Goal: Check status: Check status

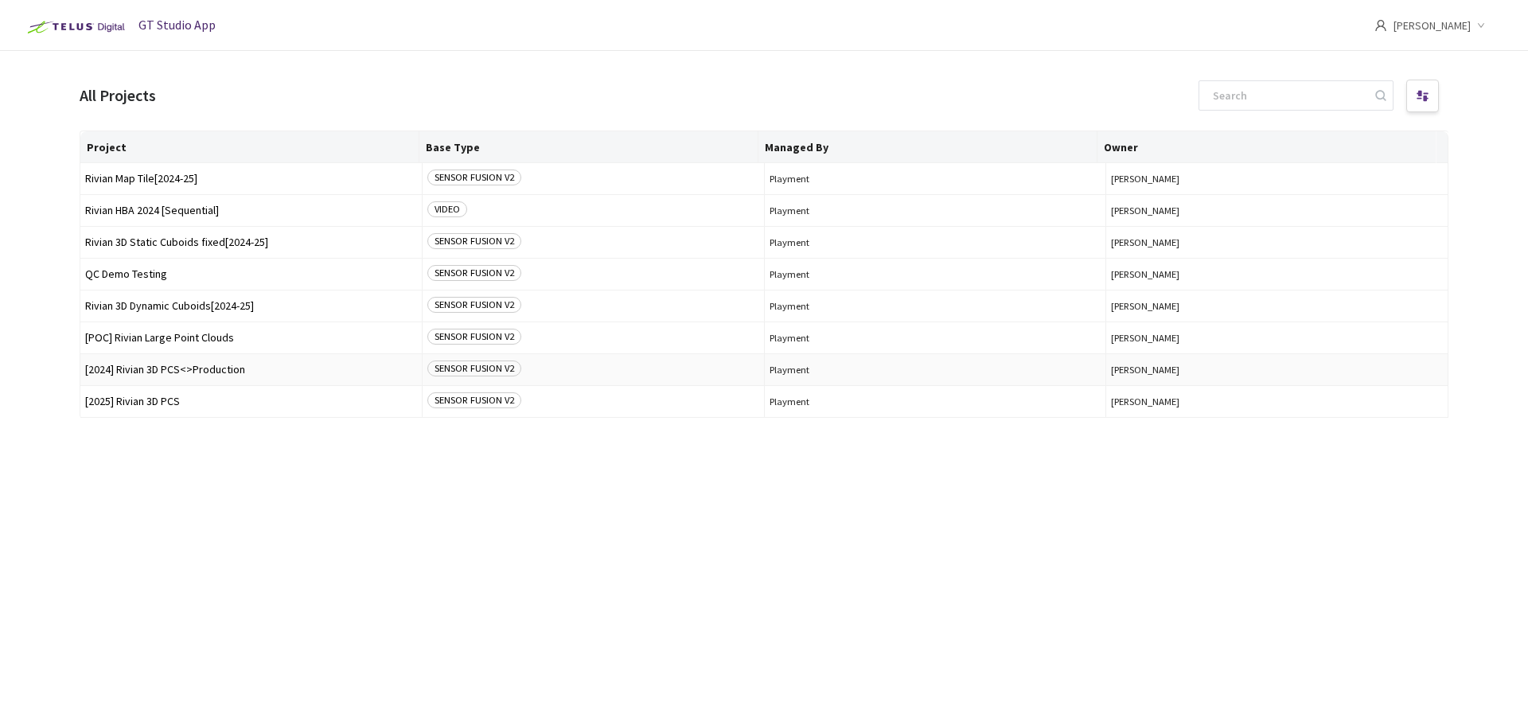
click at [213, 371] on span "[2024] Rivian 3D PCS<>Production" at bounding box center [251, 370] width 332 height 12
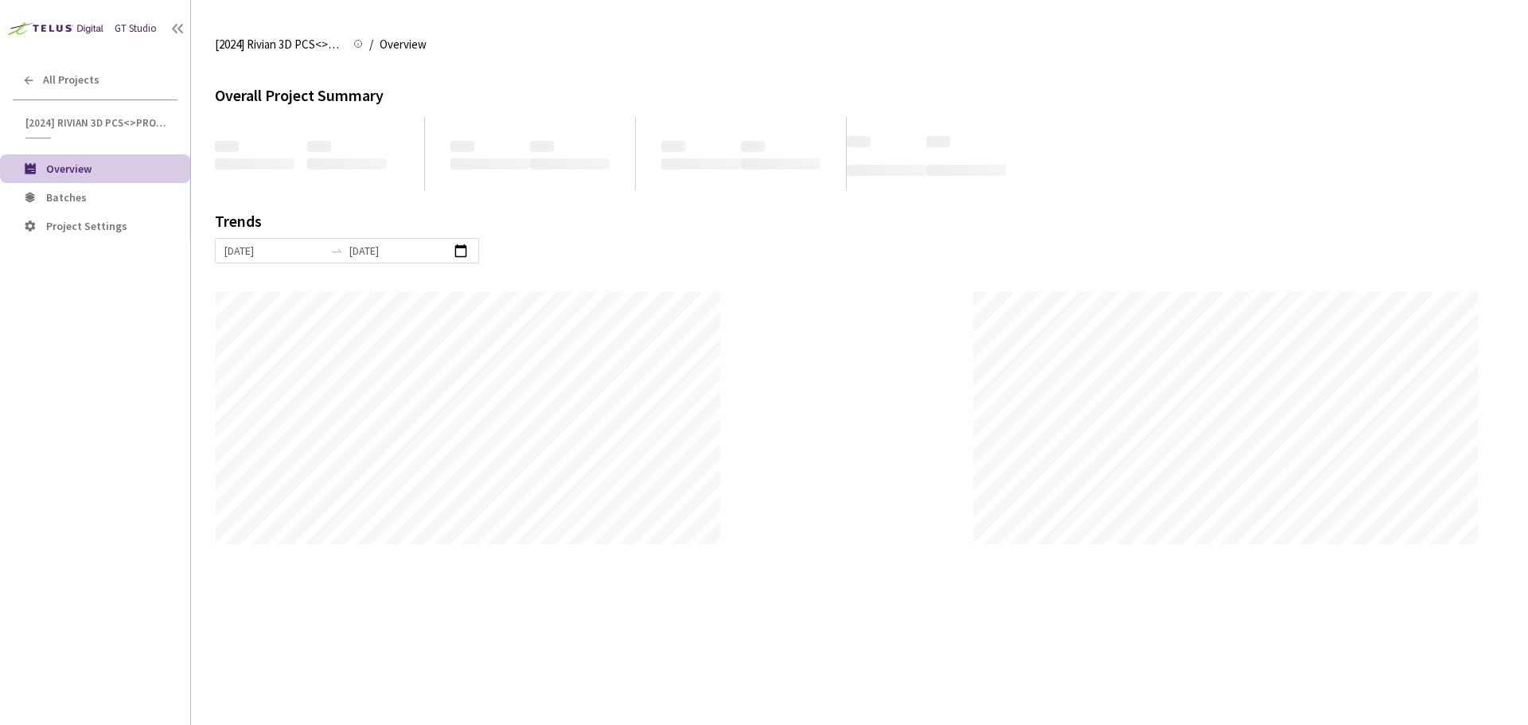
scroll to position [725, 1528]
click at [119, 210] on li "Batches" at bounding box center [95, 197] width 190 height 29
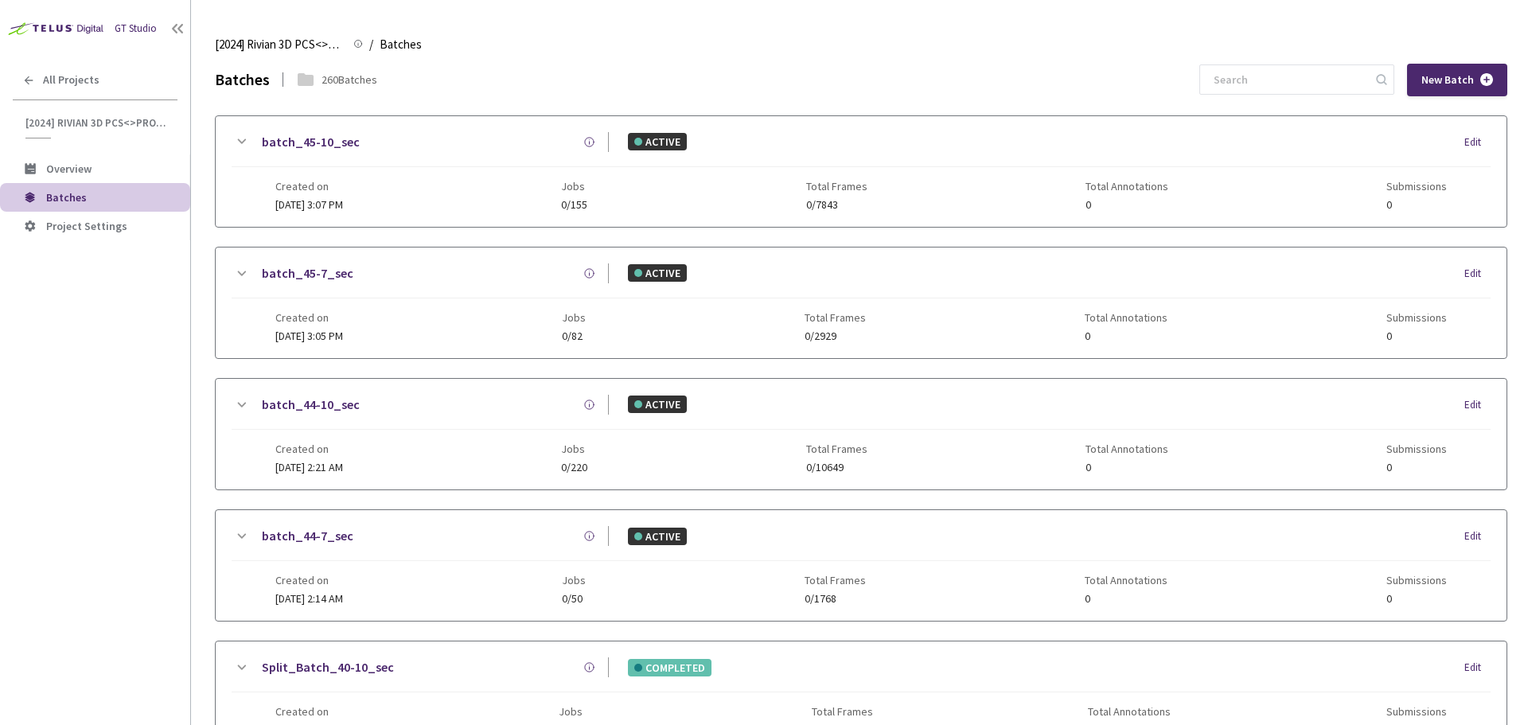
click at [1277, 88] on input at bounding box center [1288, 79] width 169 height 29
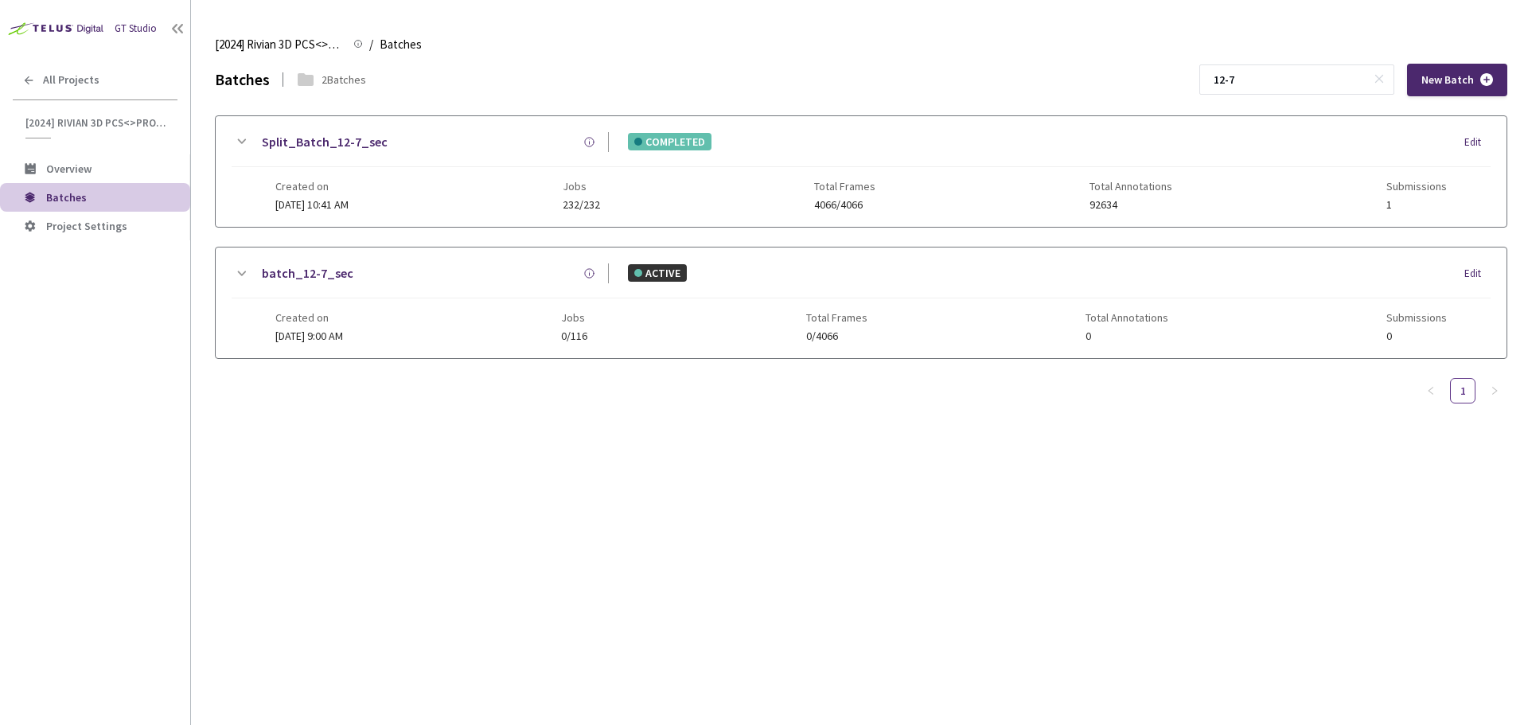
type input "12-7"
click at [324, 147] on link "Split_Batch_12-7_sec" at bounding box center [325, 142] width 126 height 20
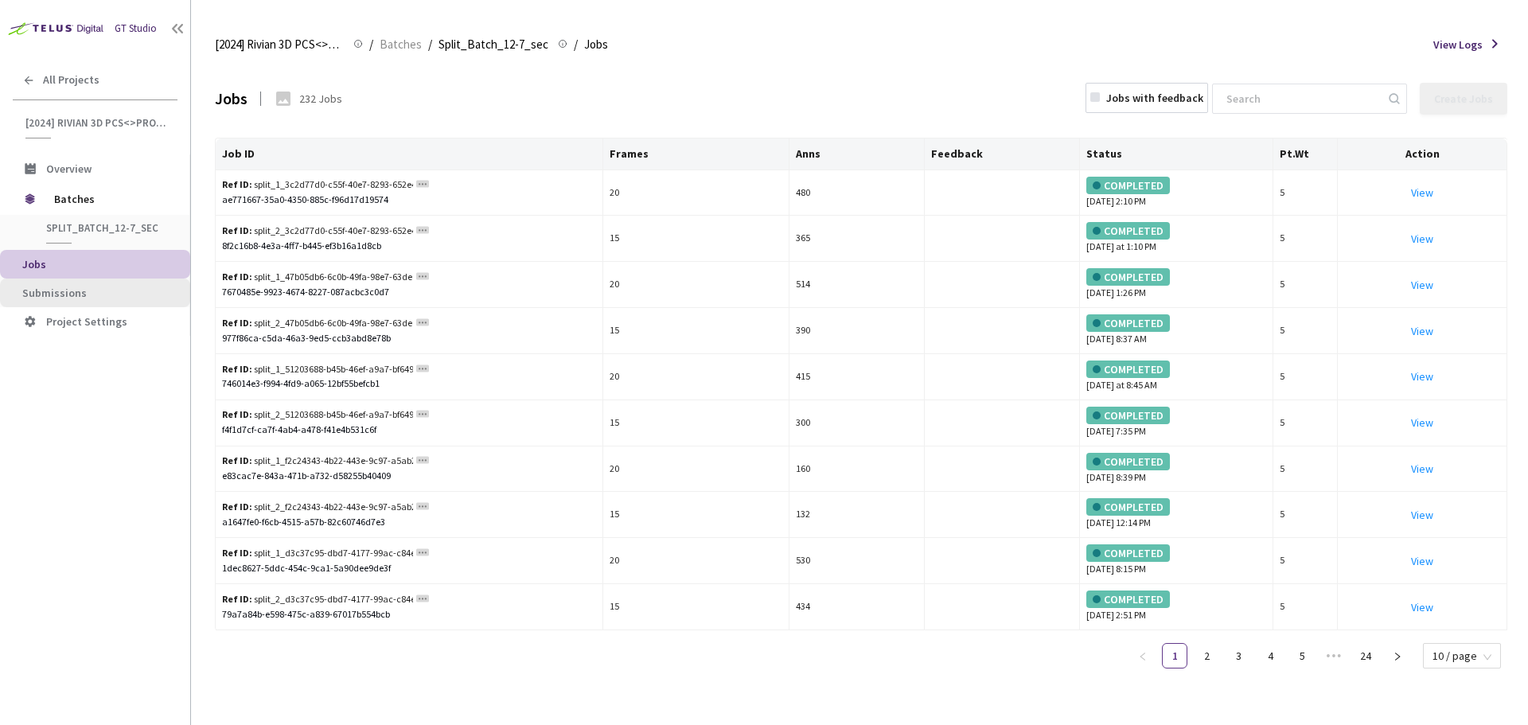
click at [135, 291] on span "Submissions" at bounding box center [99, 293] width 155 height 14
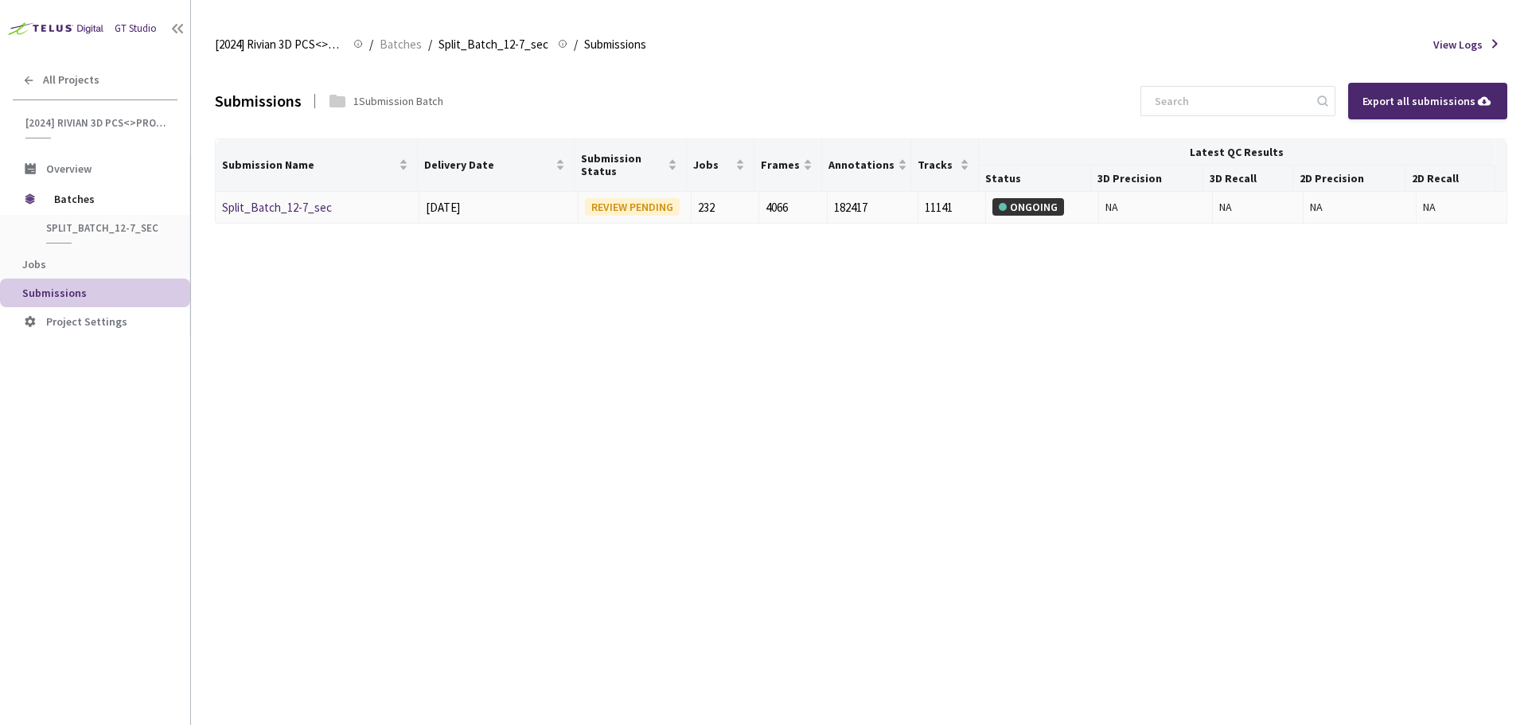
click at [308, 212] on link "Split_Batch_12-7_sec" at bounding box center [277, 207] width 110 height 15
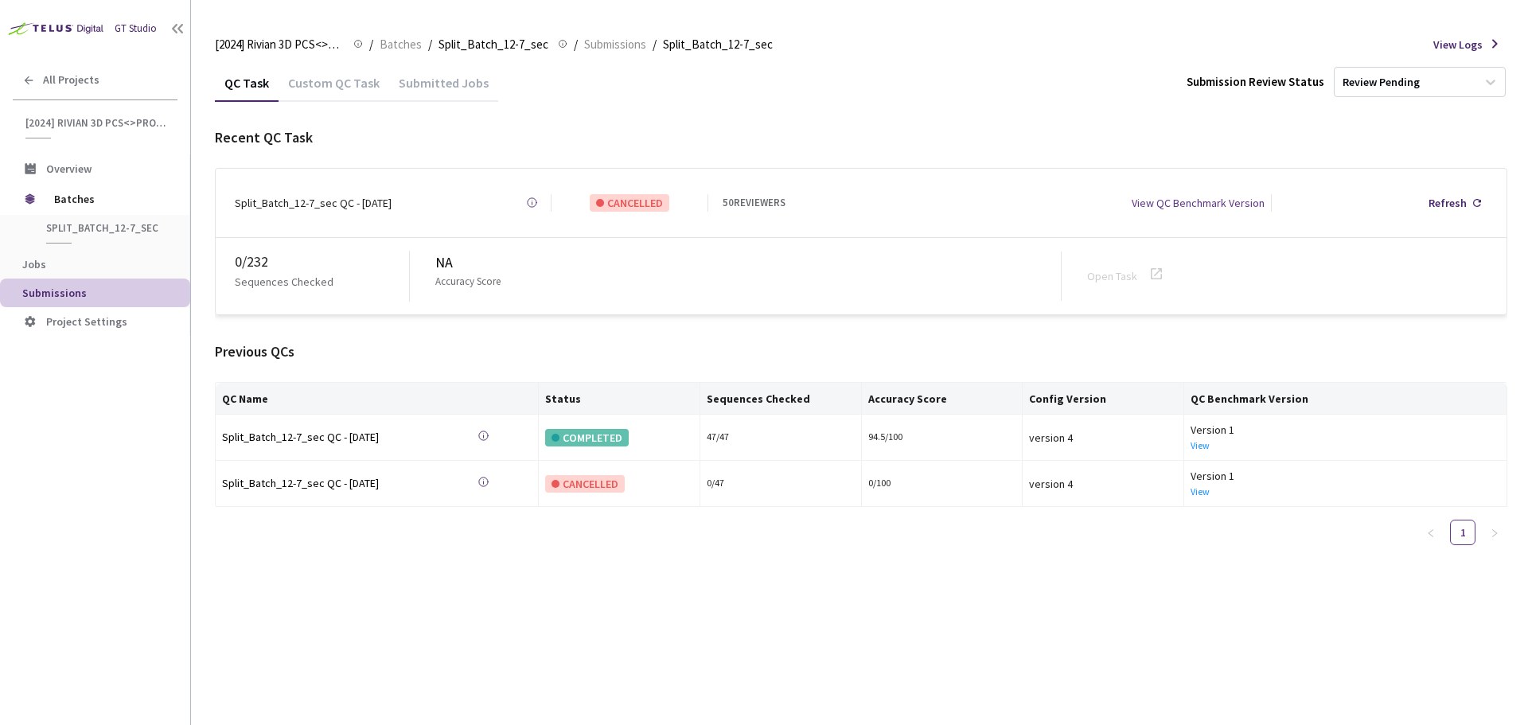
click at [334, 89] on div "Custom QC Task" at bounding box center [333, 88] width 111 height 27
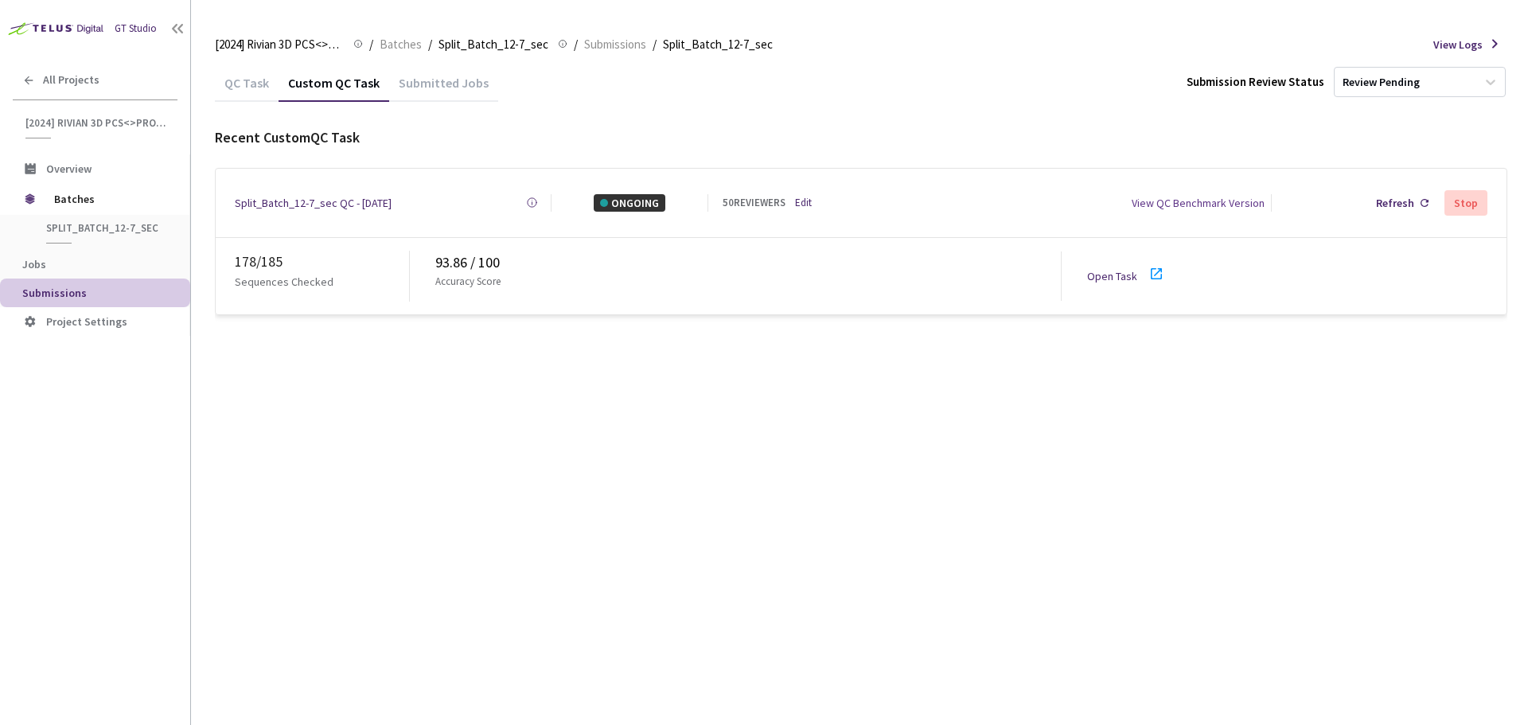
click at [1153, 266] on icon at bounding box center [1156, 273] width 19 height 19
click at [1381, 184] on div "Split_Batch_12-7_sec QC - [DATE] Created at [DATE] 3:48 PM GMT+2 Created by [PE…" at bounding box center [861, 203] width 1291 height 68
click at [1383, 188] on div "Refresh" at bounding box center [1401, 203] width 65 height 30
click at [800, 201] on link "Edit" at bounding box center [803, 203] width 17 height 16
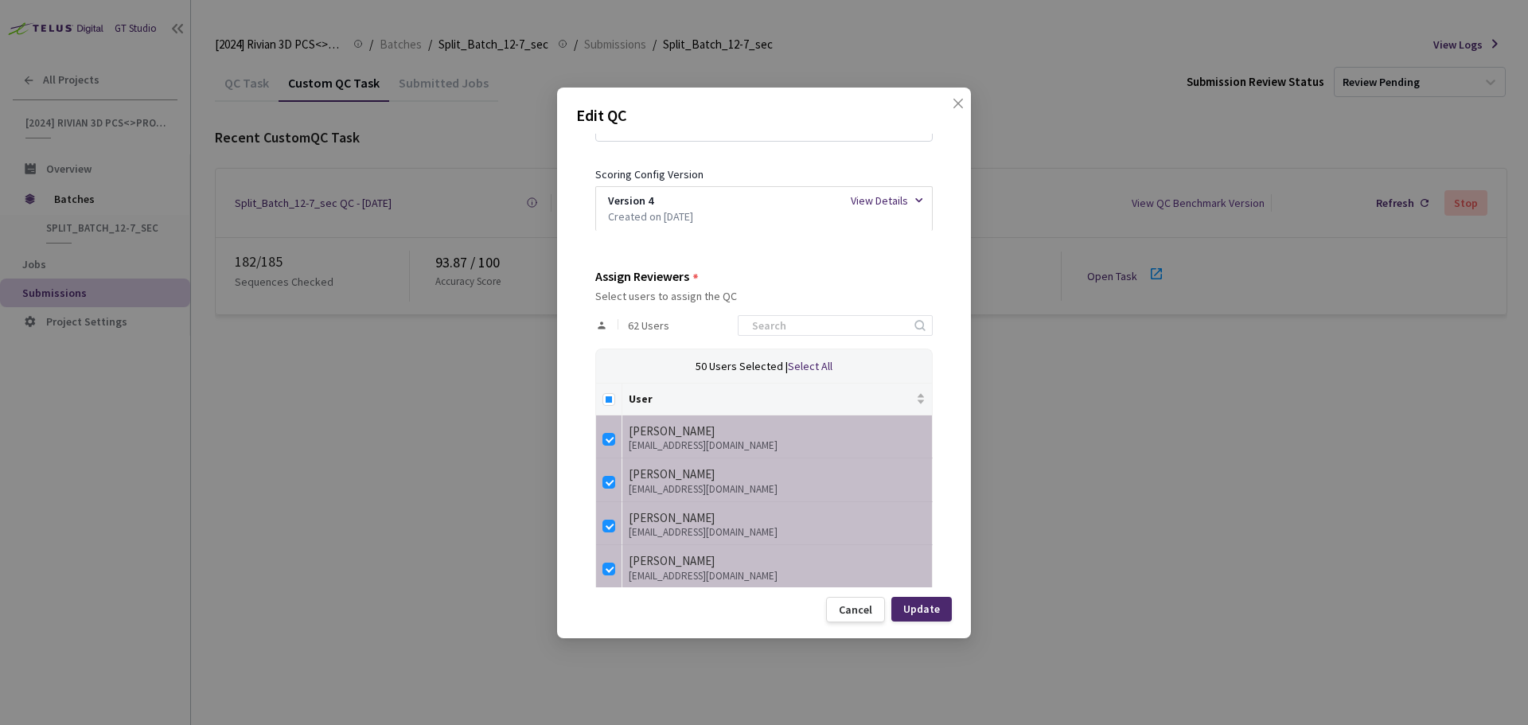
scroll to position [318, 0]
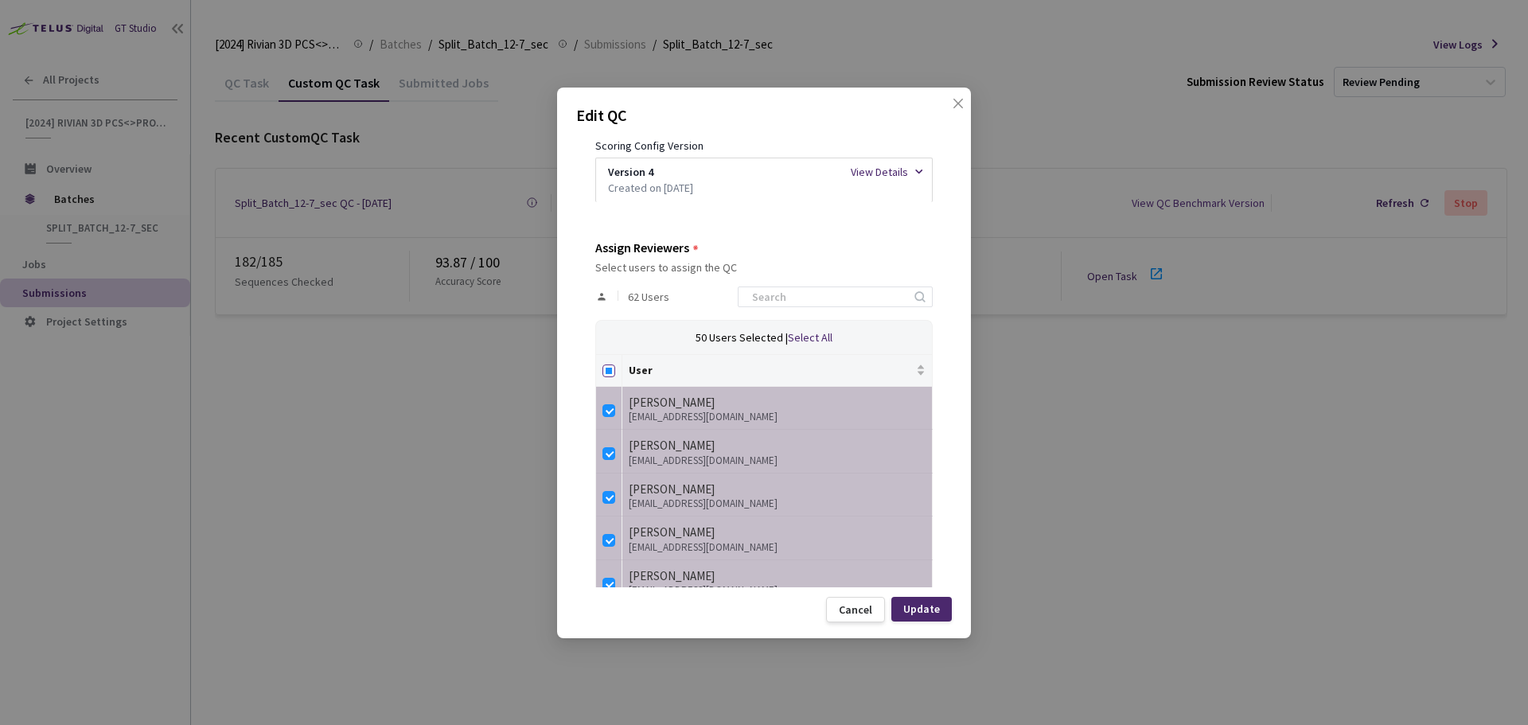
click at [606, 369] on input "Select all" at bounding box center [608, 370] width 13 height 13
checkbox input "true"
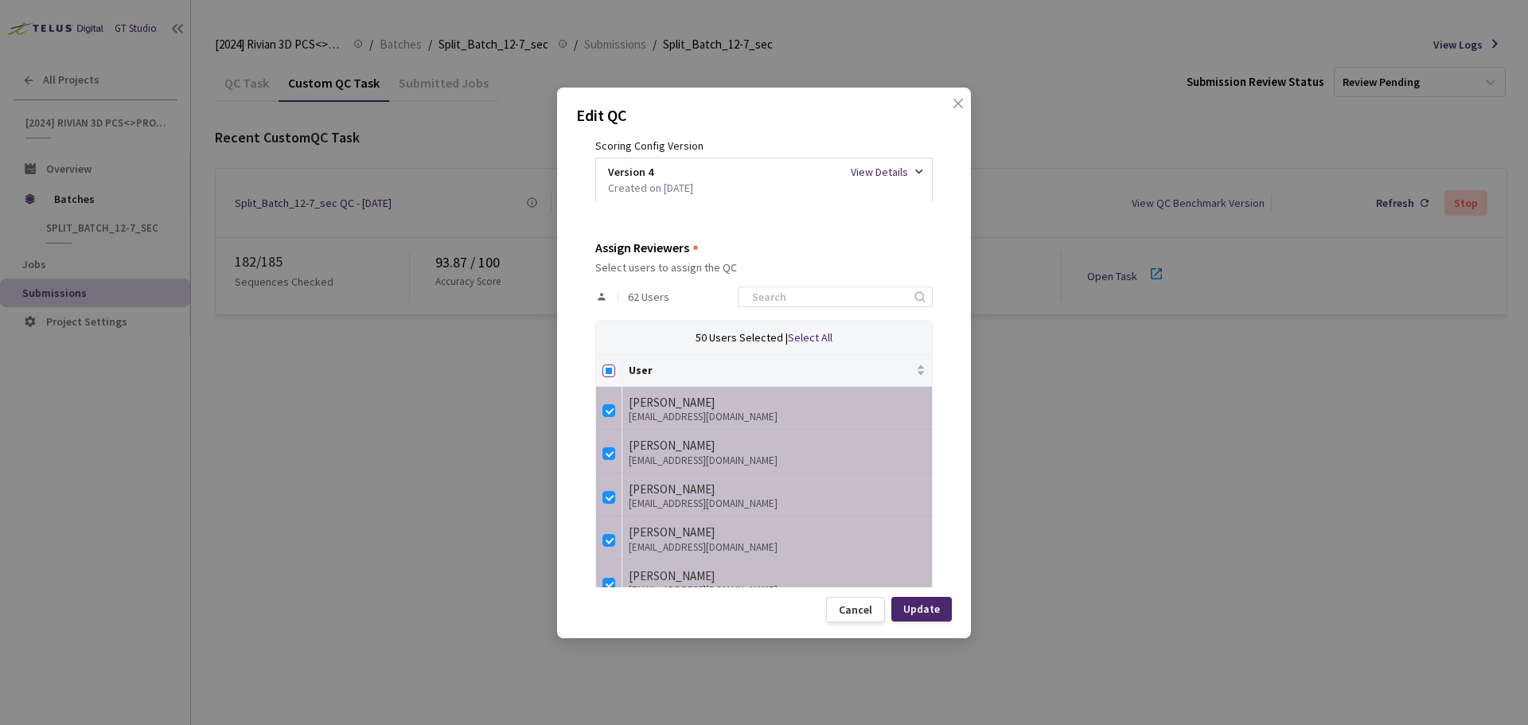
checkbox input "true"
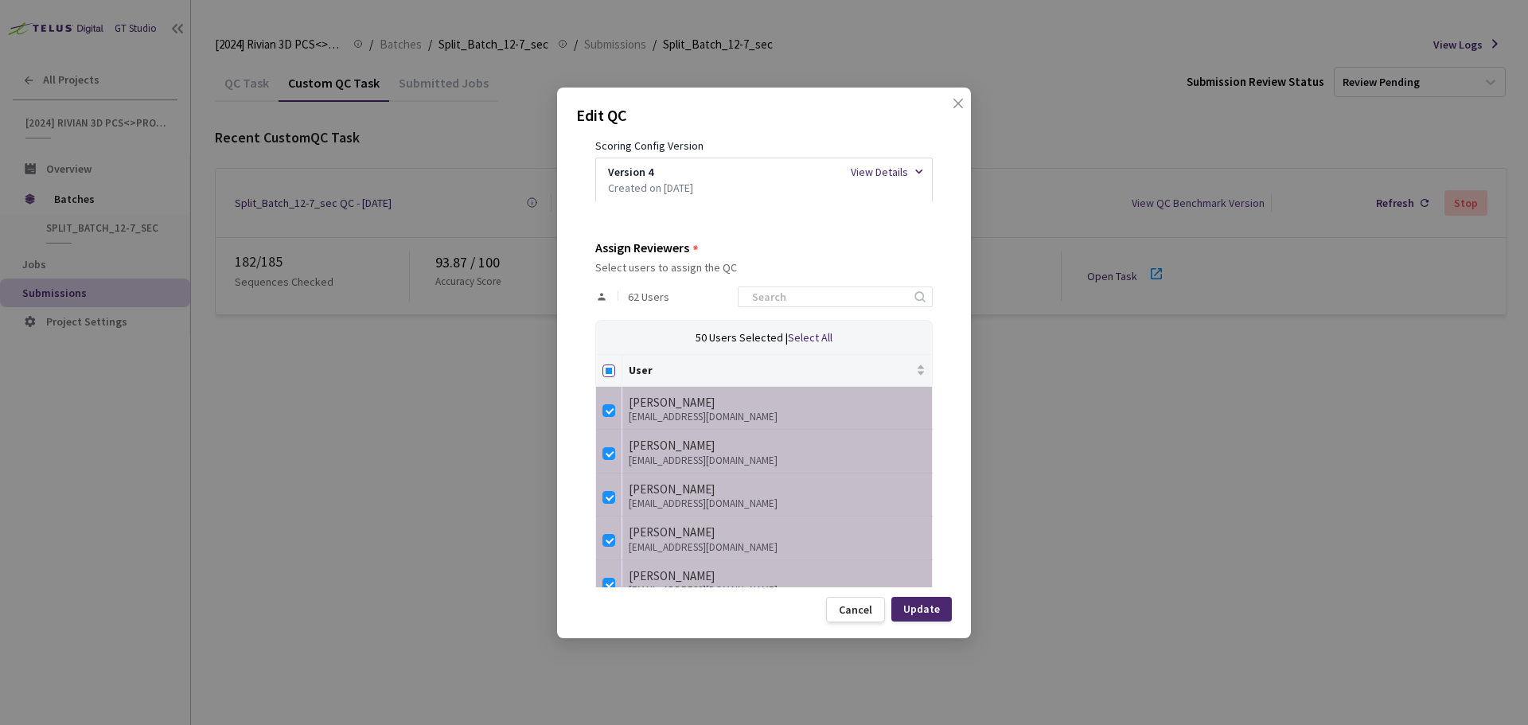
checkbox input "true"
click at [608, 370] on input "Select all" at bounding box center [608, 370] width 13 height 13
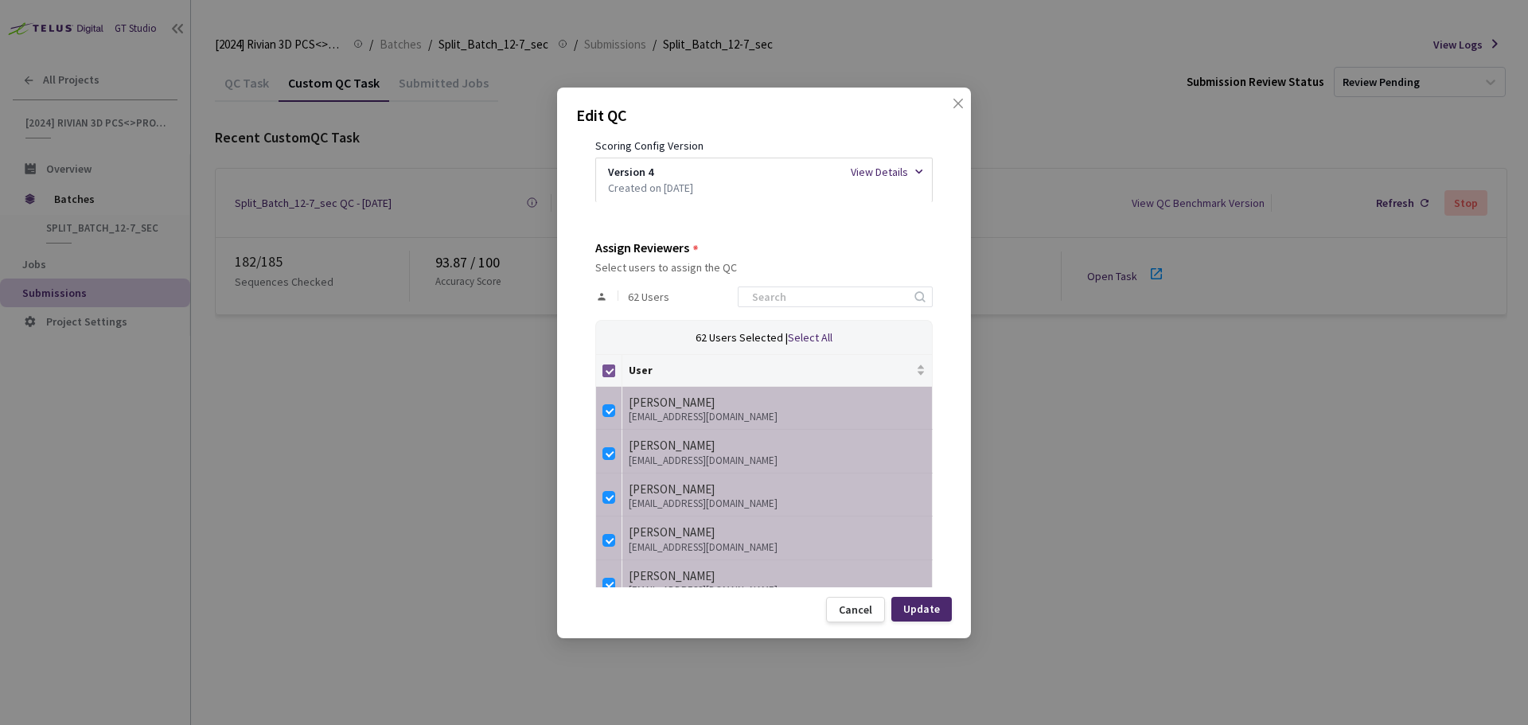
checkbox input "false"
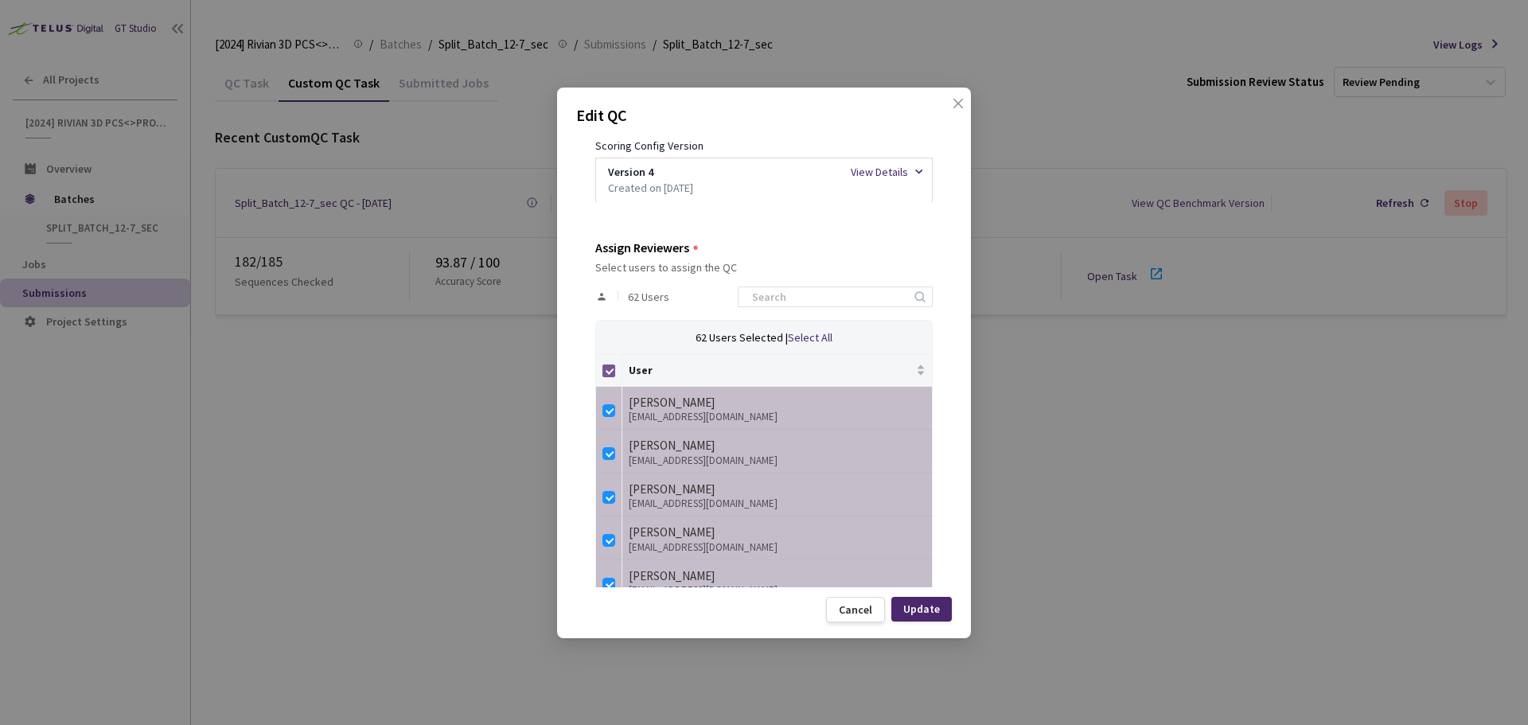
checkbox input "false"
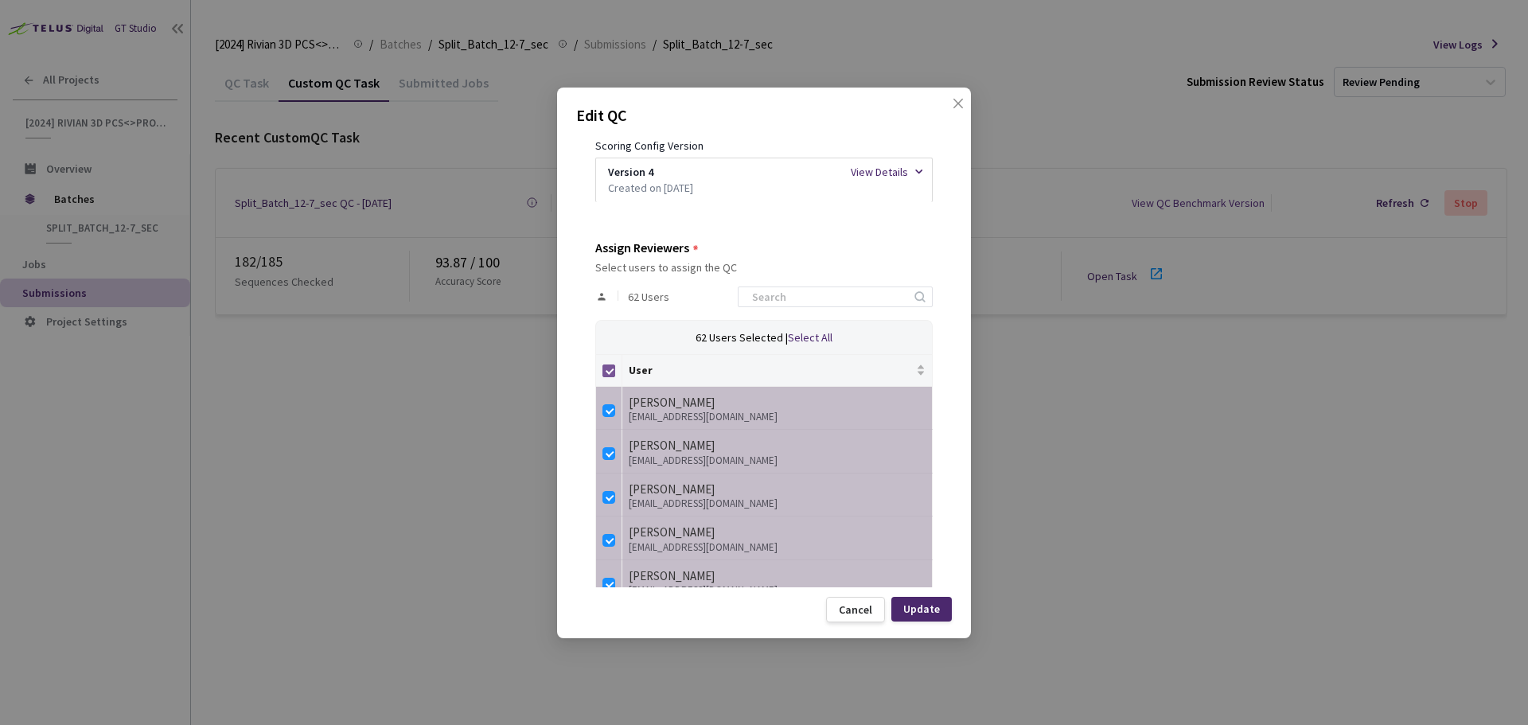
checkbox input "false"
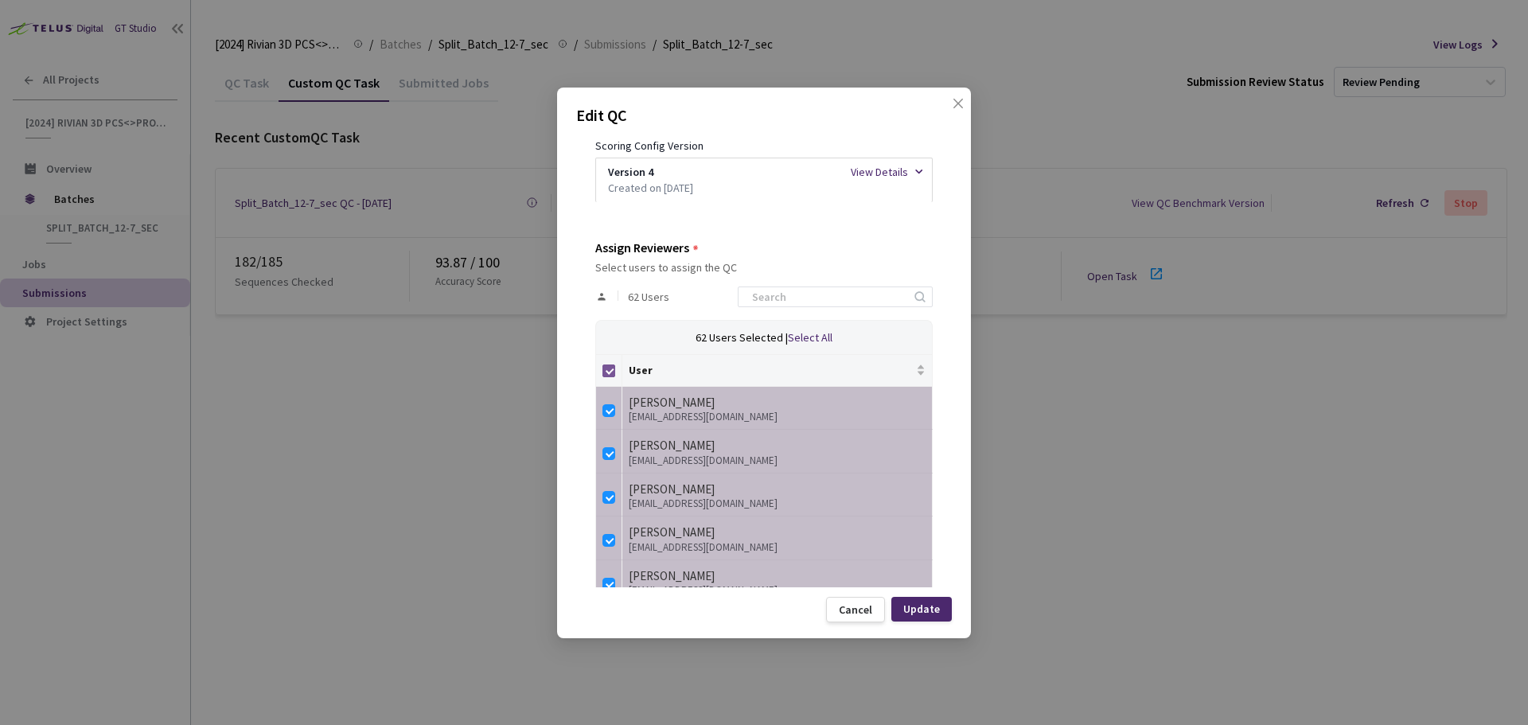
checkbox input "false"
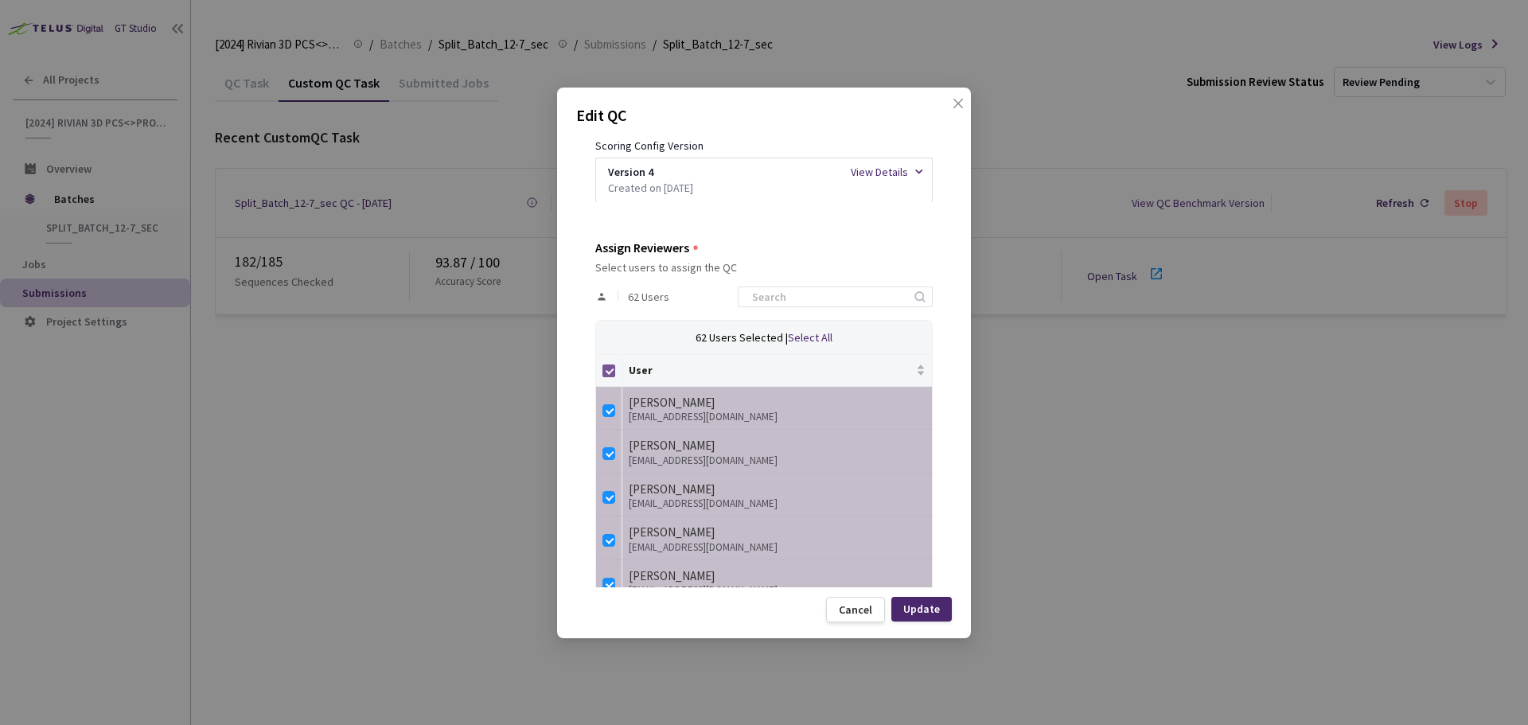
checkbox input "false"
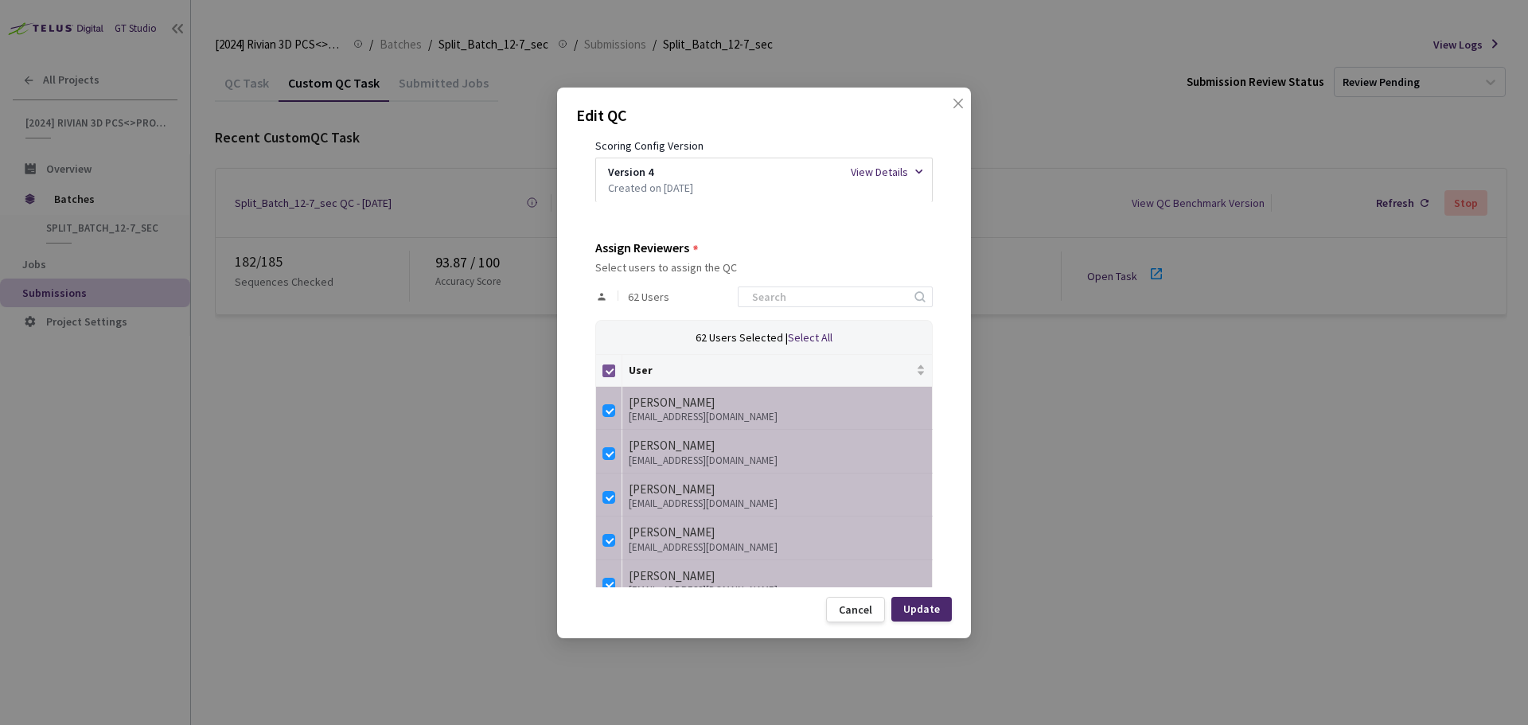
checkbox input "false"
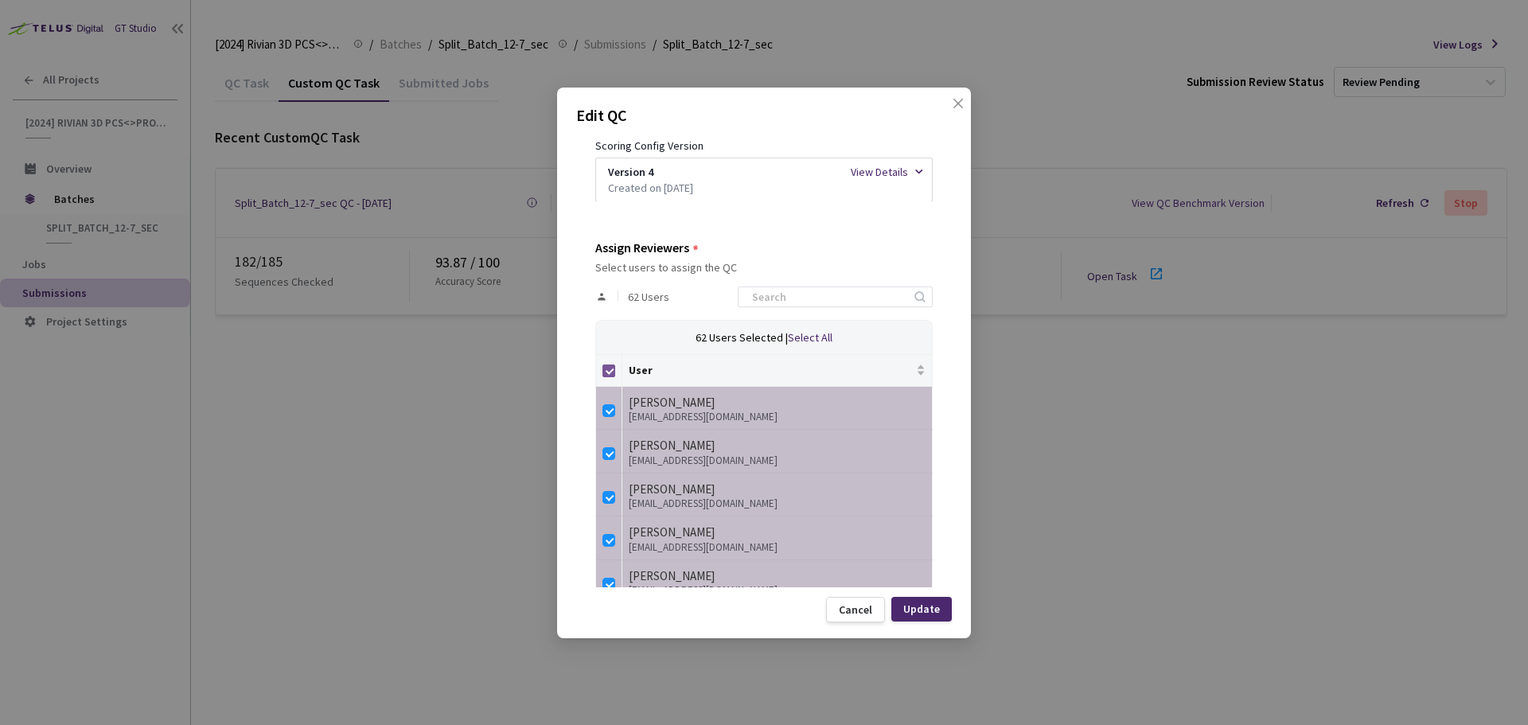
checkbox input "false"
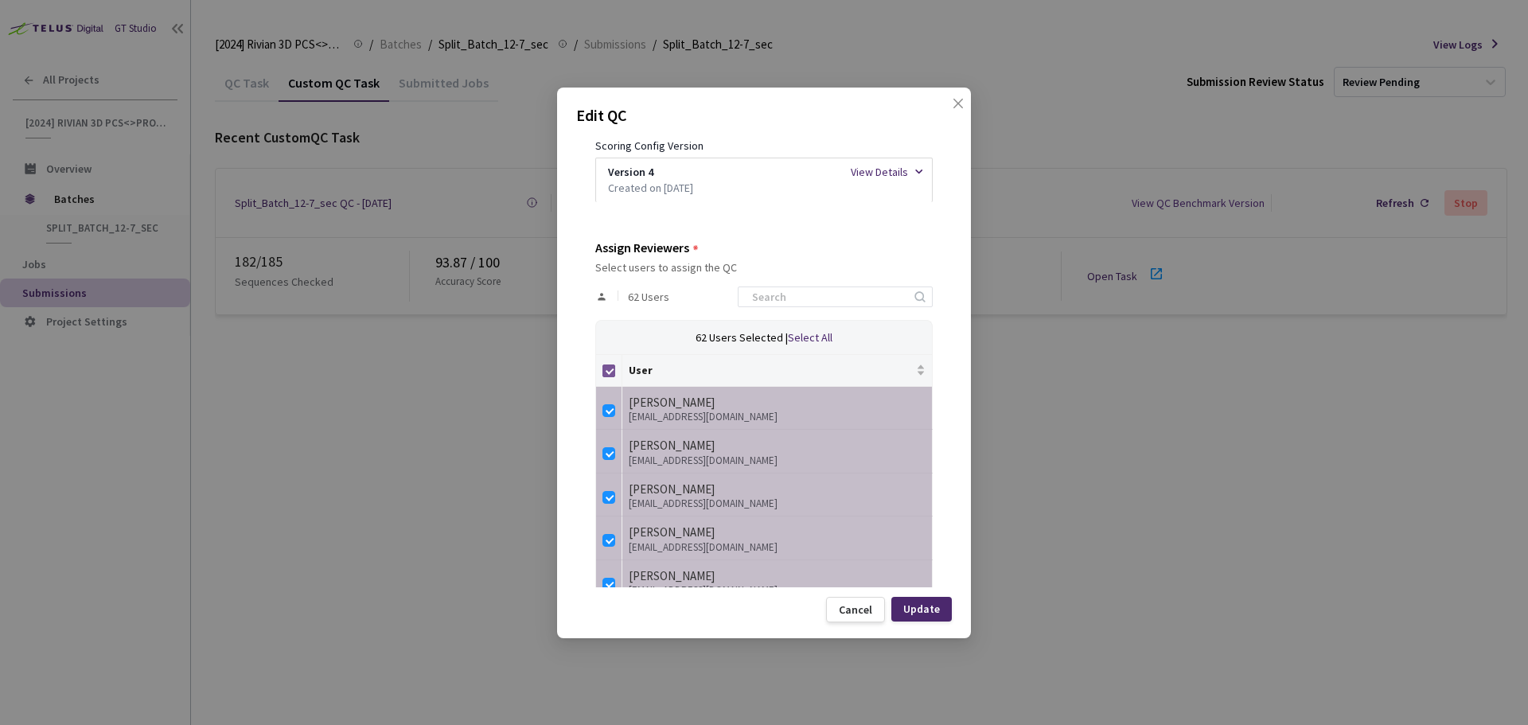
checkbox input "false"
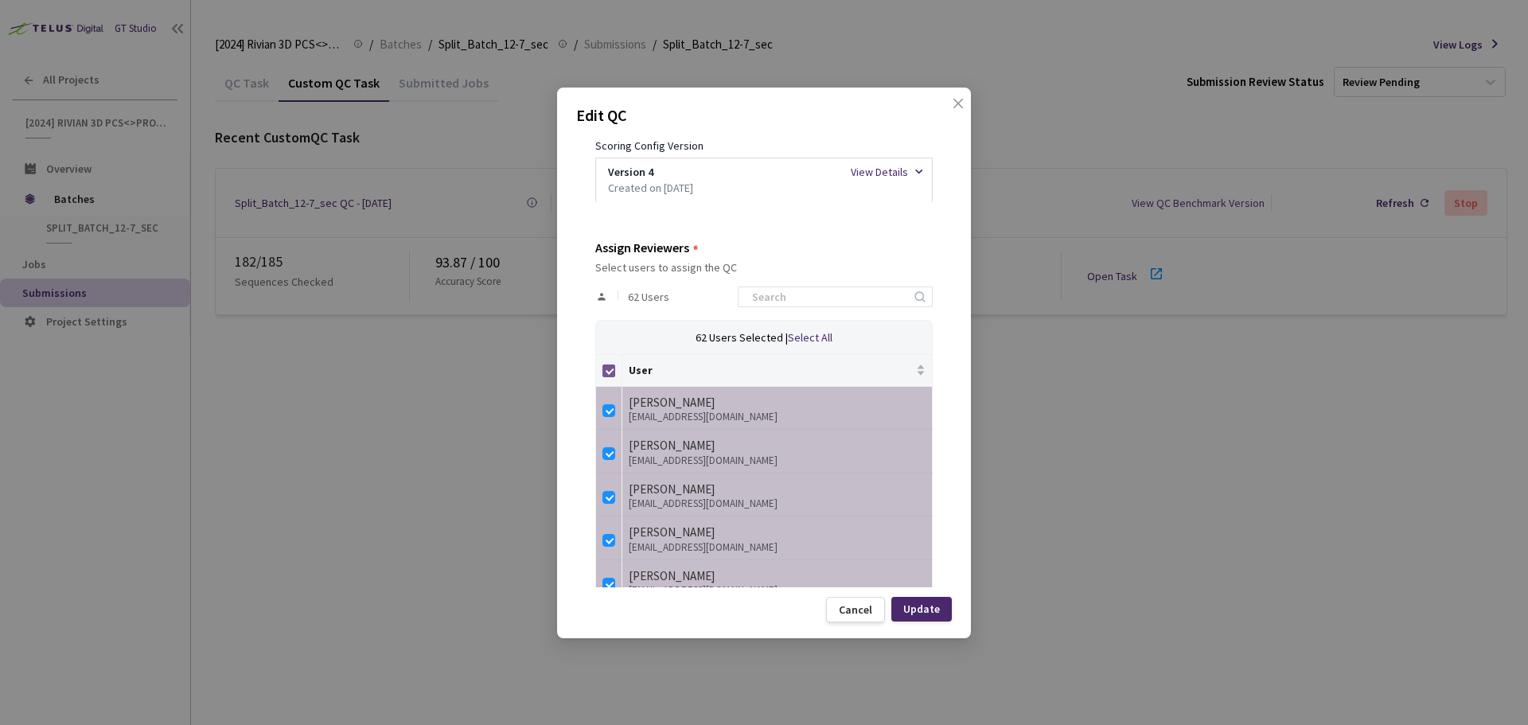
checkbox input "false"
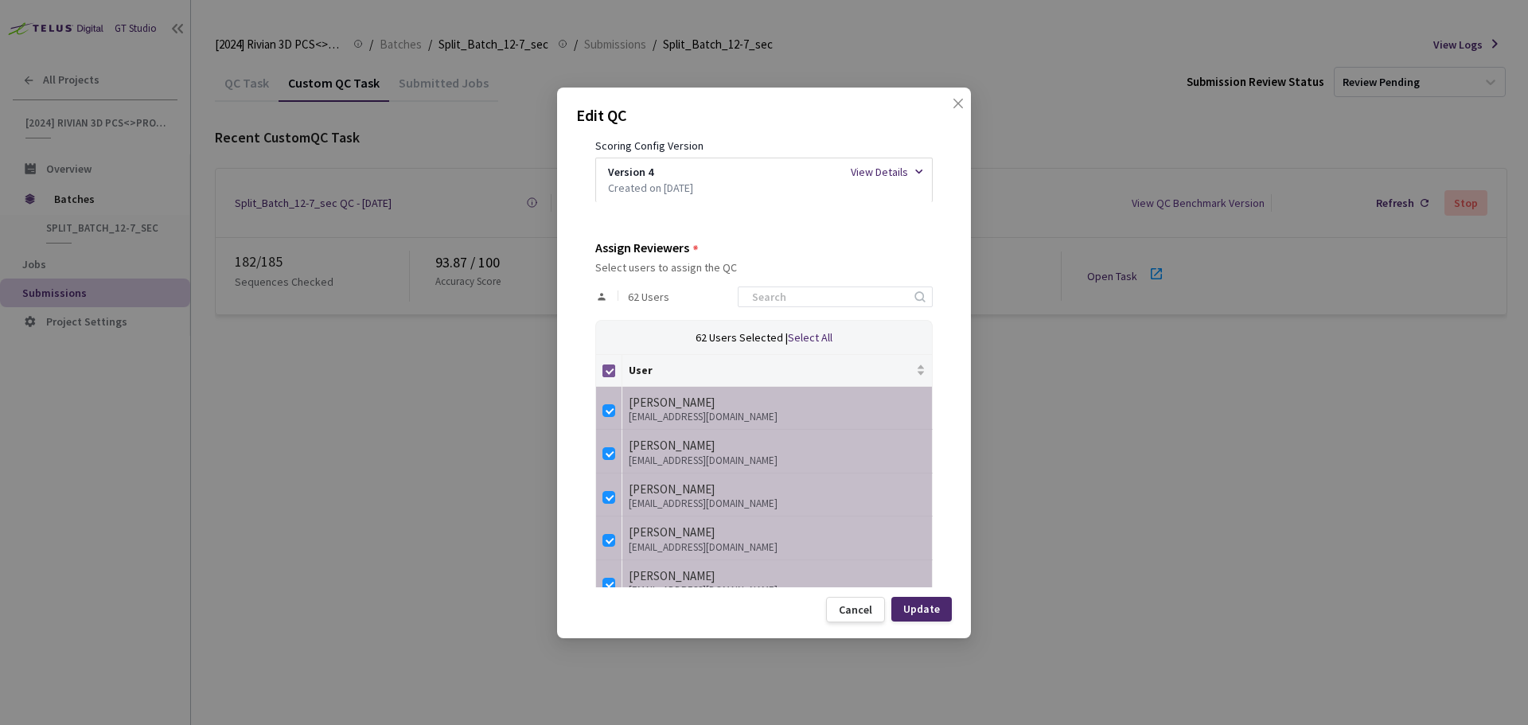
checkbox input "false"
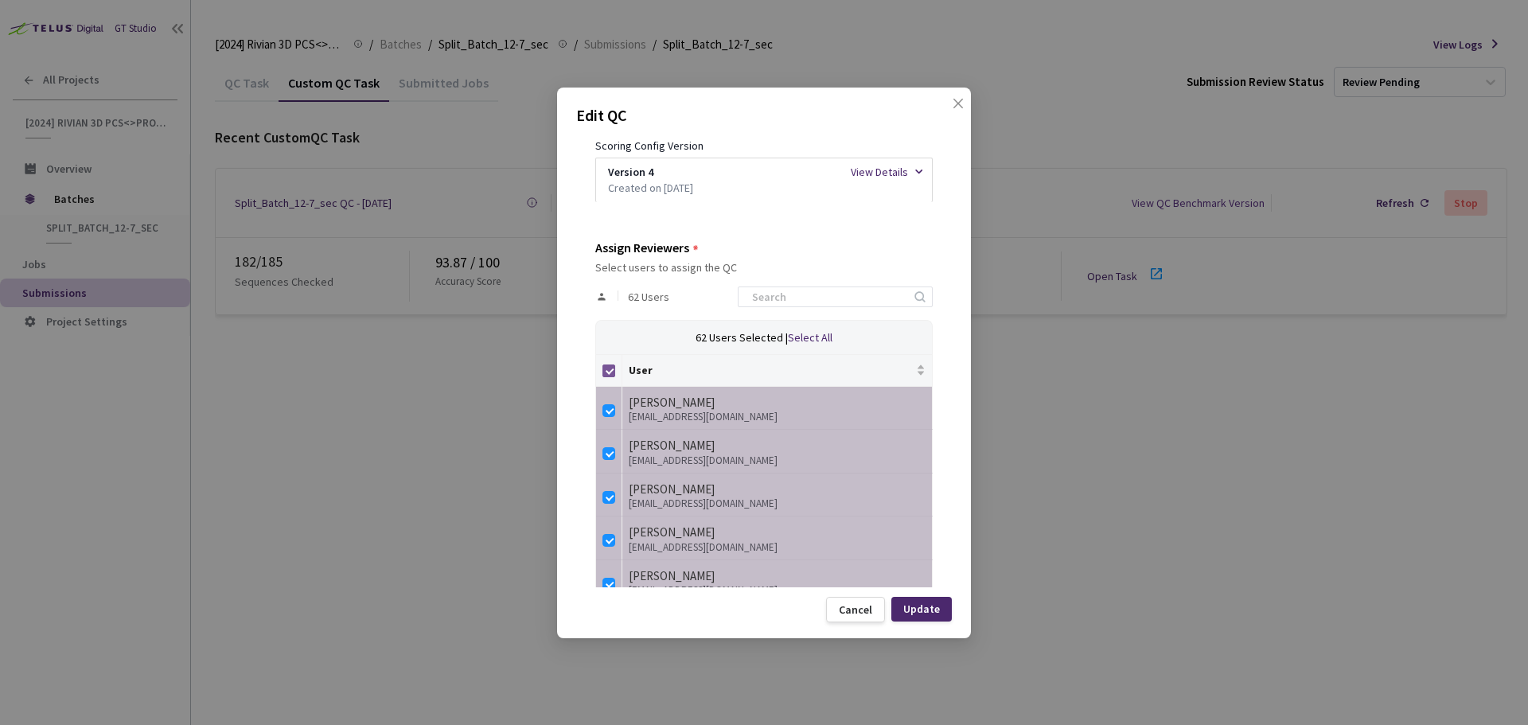
checkbox input "false"
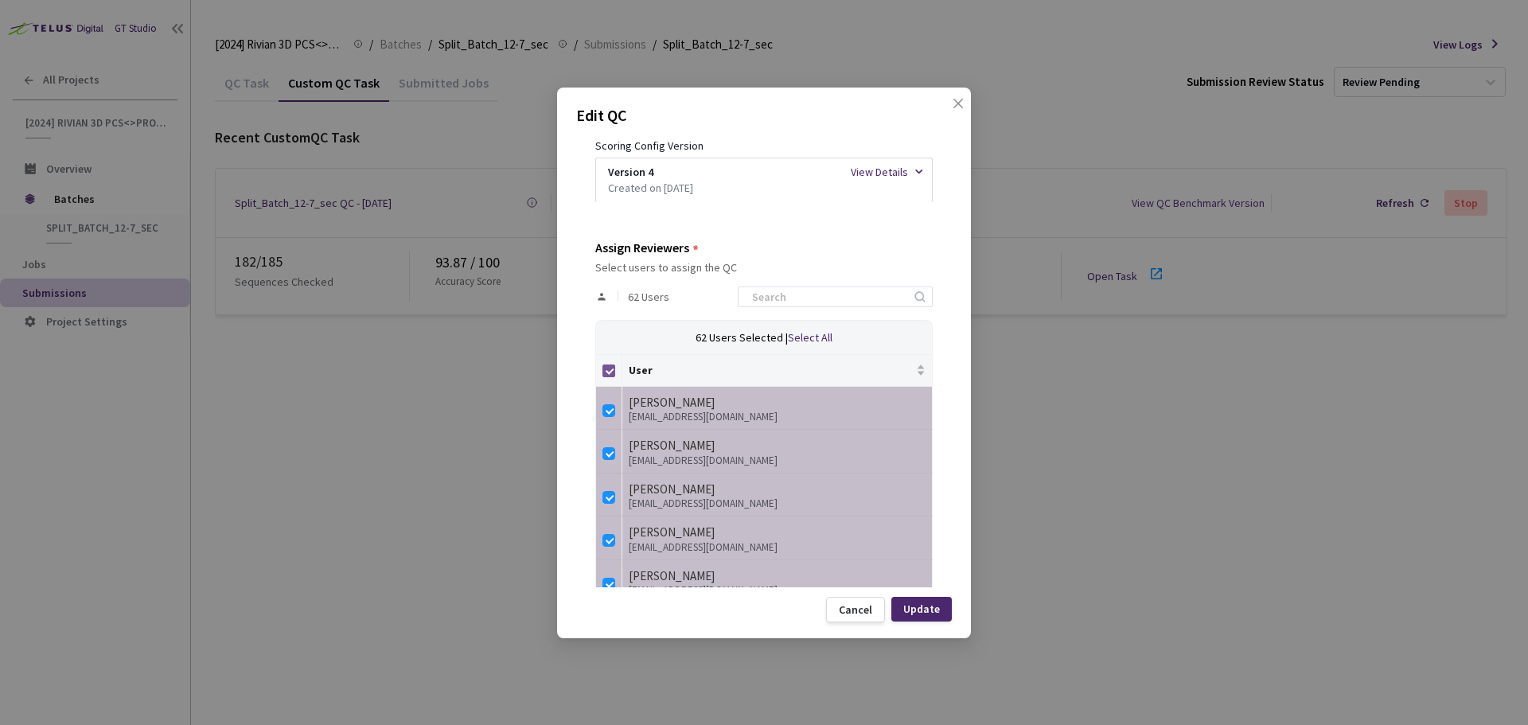
checkbox input "false"
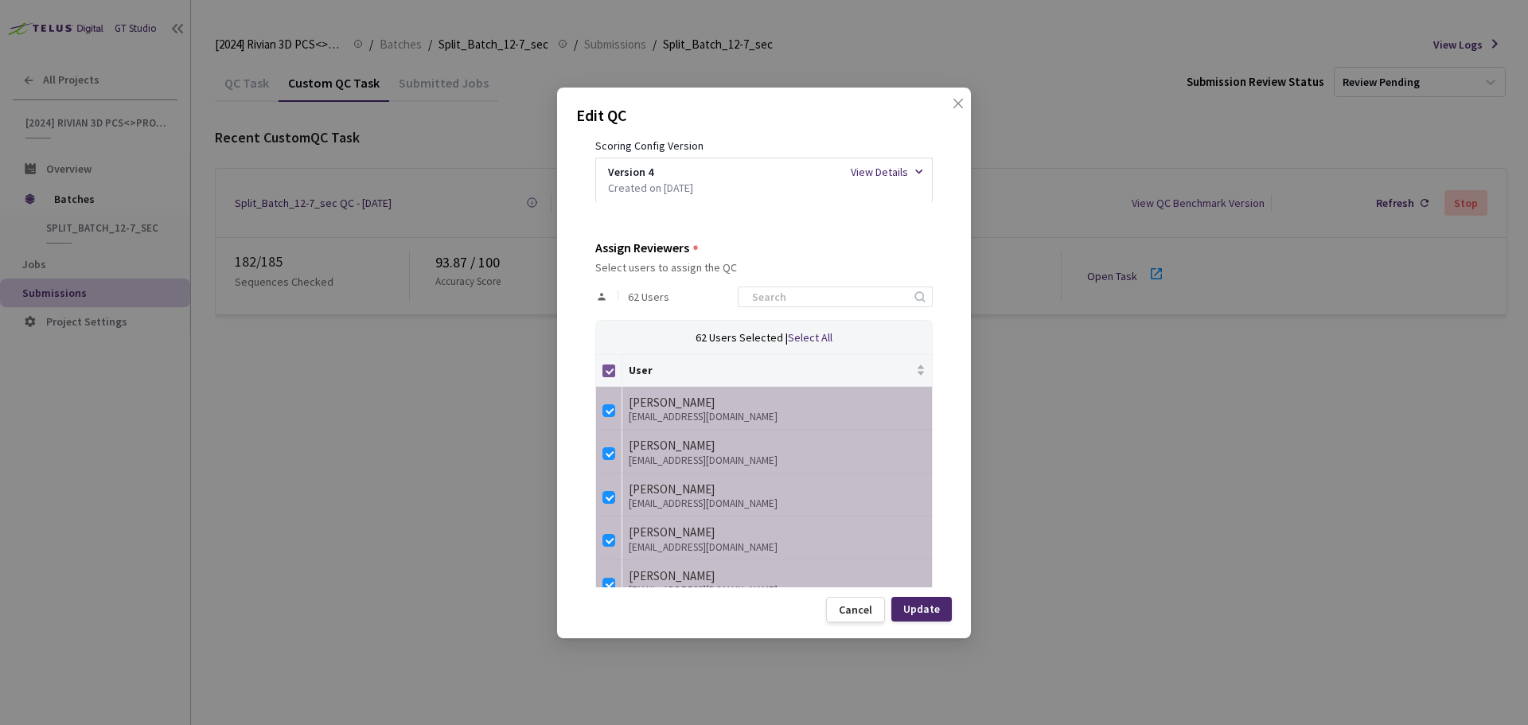
checkbox input "false"
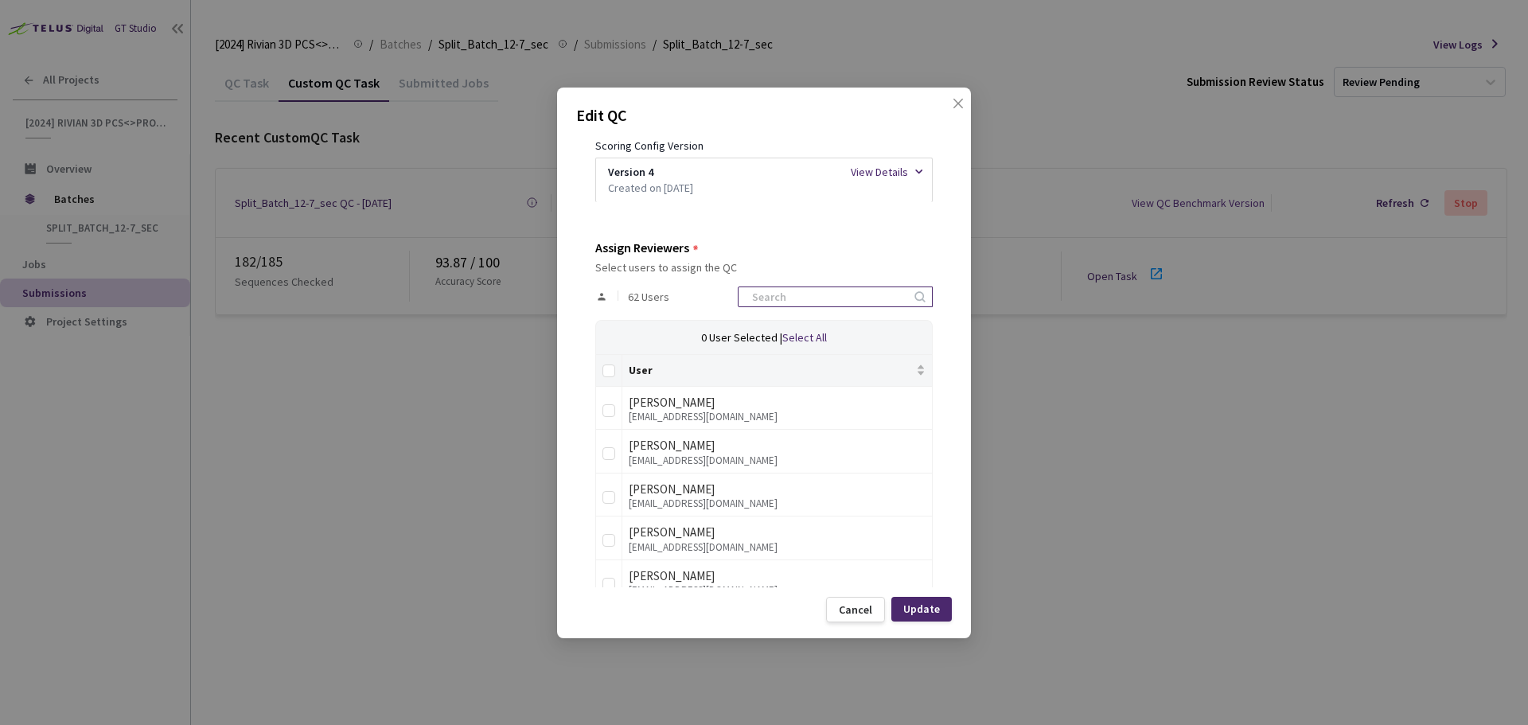
click at [828, 304] on input at bounding box center [826, 296] width 169 height 19
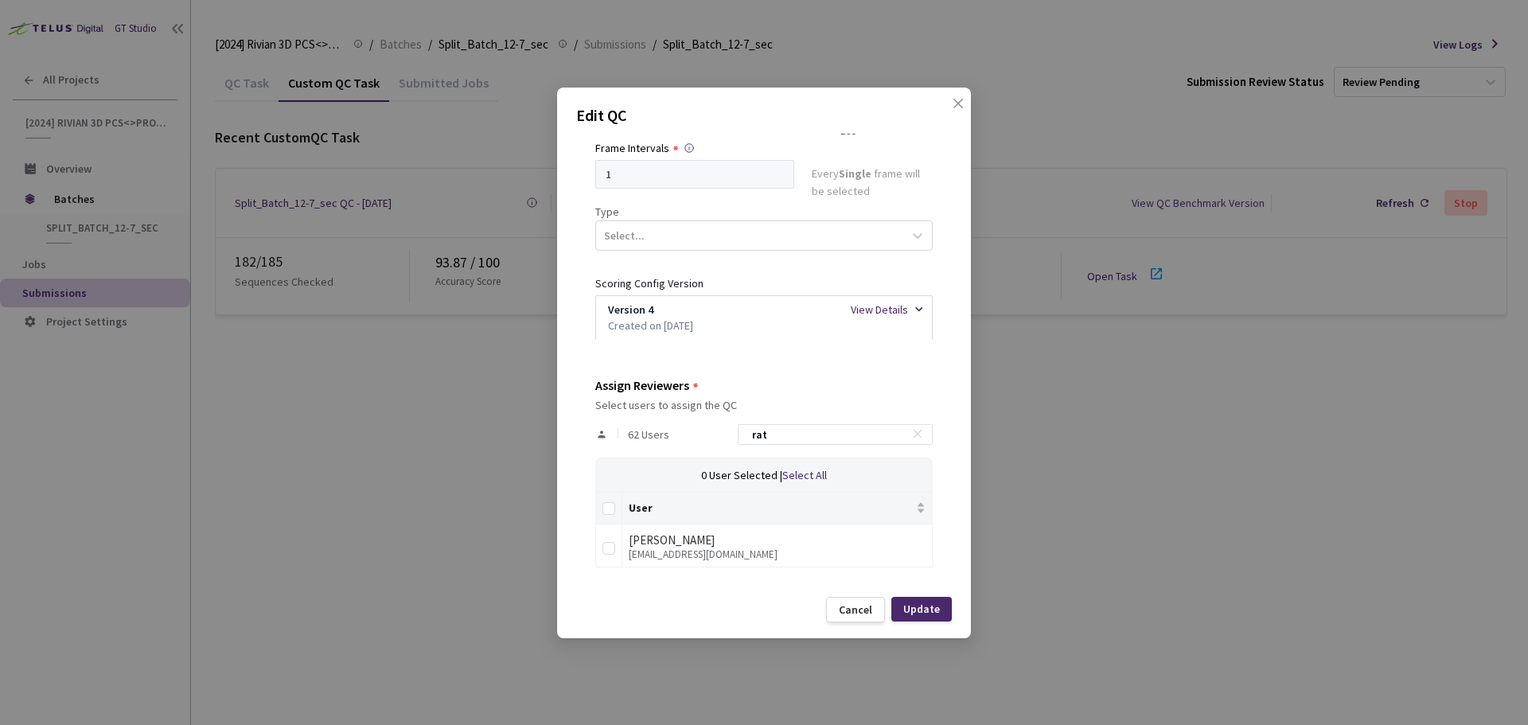
scroll to position [181, 0]
type input "rat"
click at [614, 543] on input "checkbox" at bounding box center [608, 548] width 13 height 13
checkbox input "true"
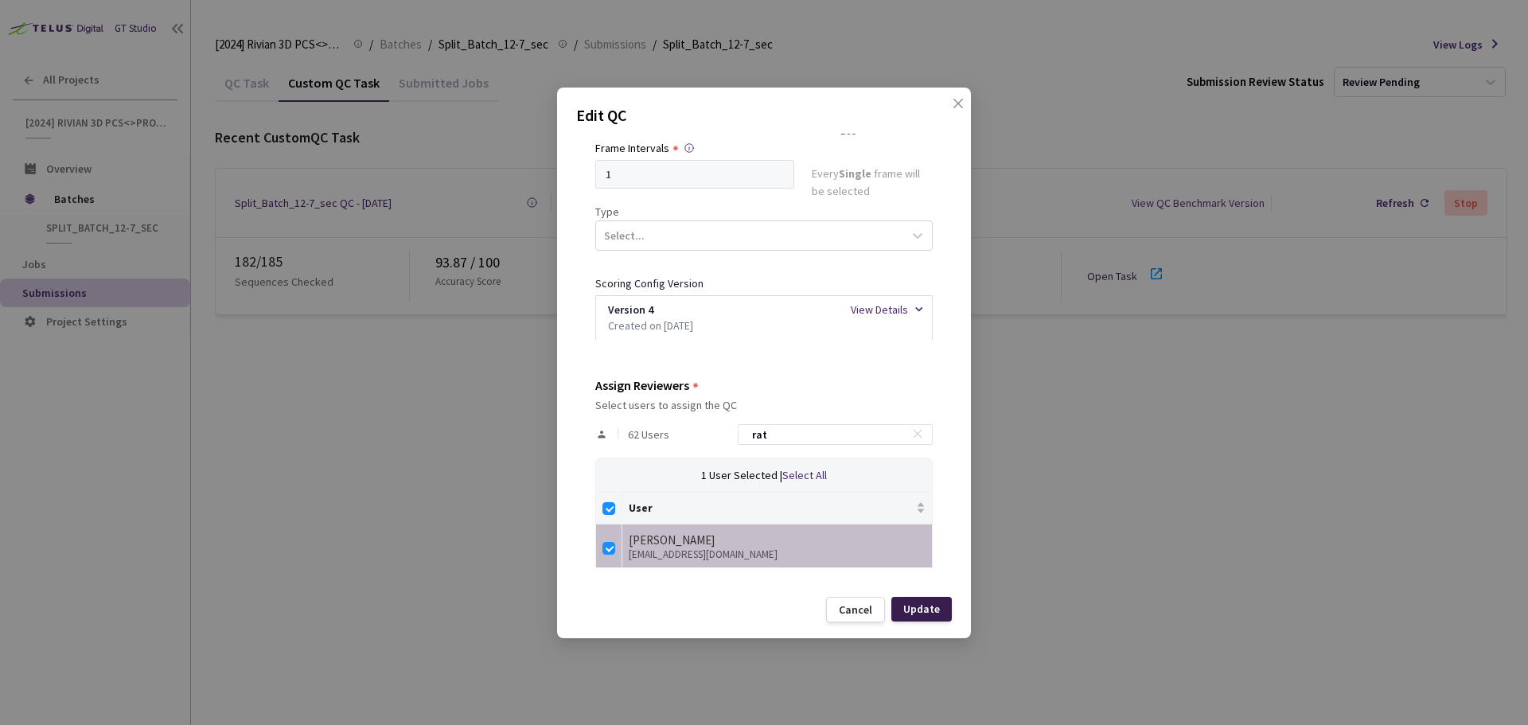
click at [935, 609] on div "Update" at bounding box center [921, 608] width 37 height 13
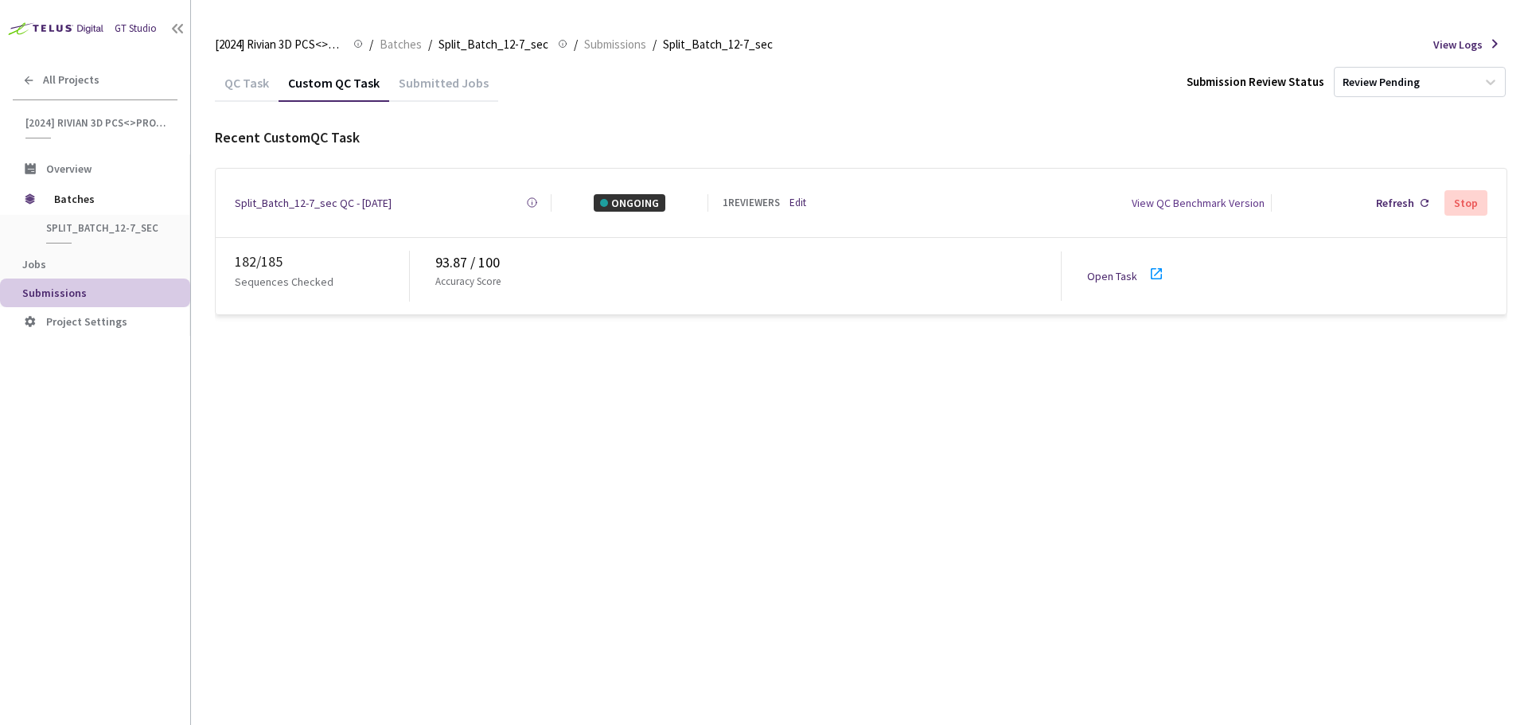
click at [1160, 268] on icon at bounding box center [1156, 273] width 11 height 11
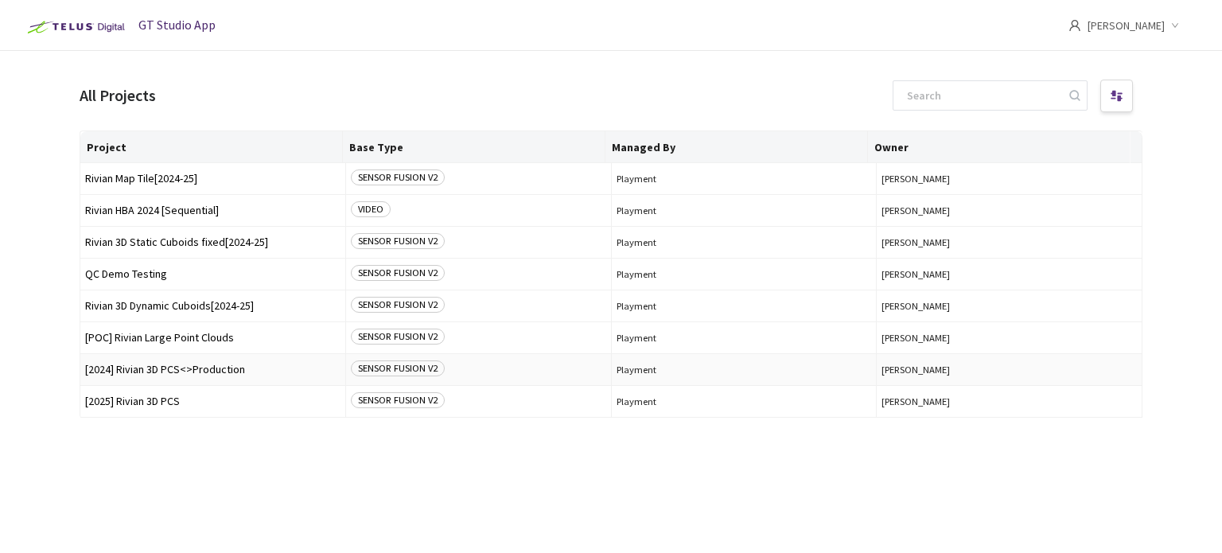
click at [197, 374] on span "[2024] Rivian 3D PCS<>Production" at bounding box center [212, 370] width 255 height 12
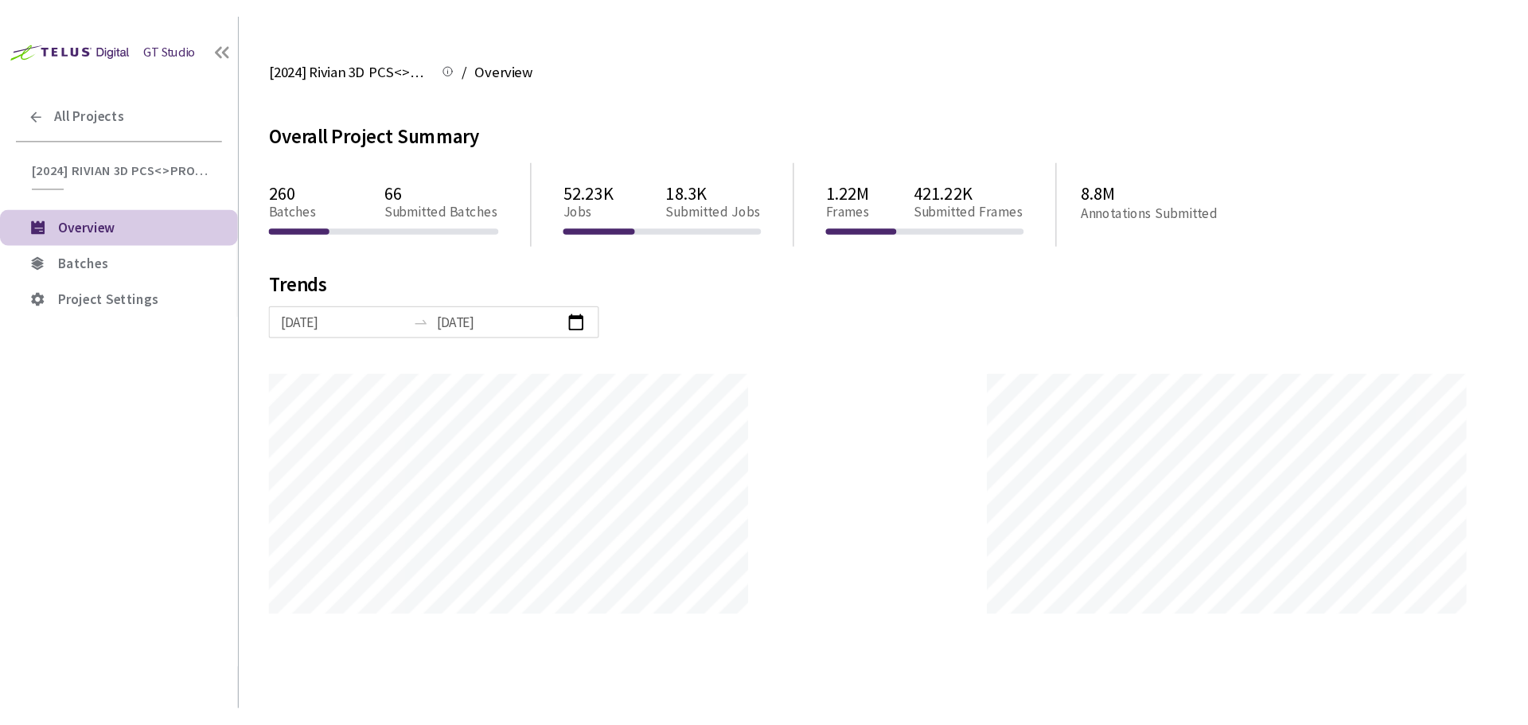
scroll to position [725, 1528]
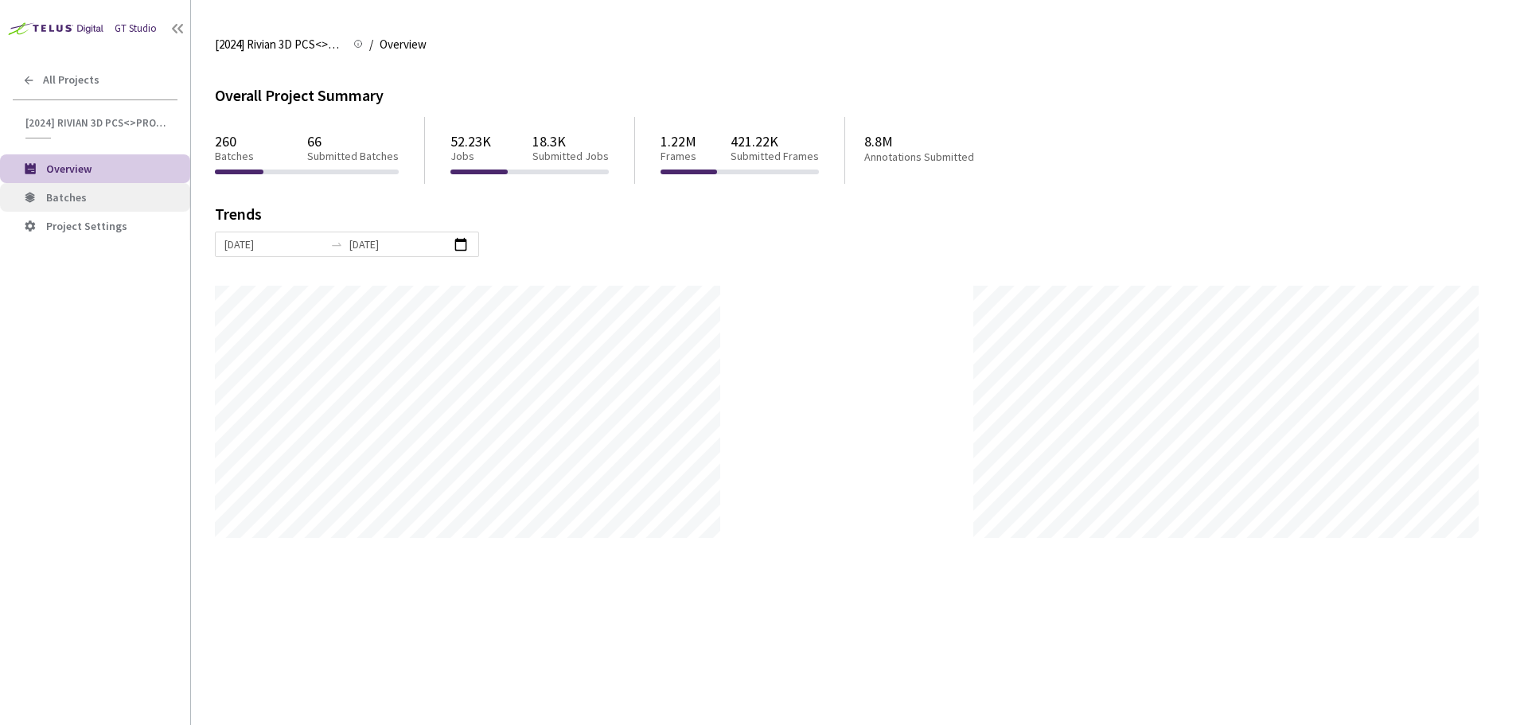
click at [91, 206] on li "Batches" at bounding box center [95, 197] width 190 height 29
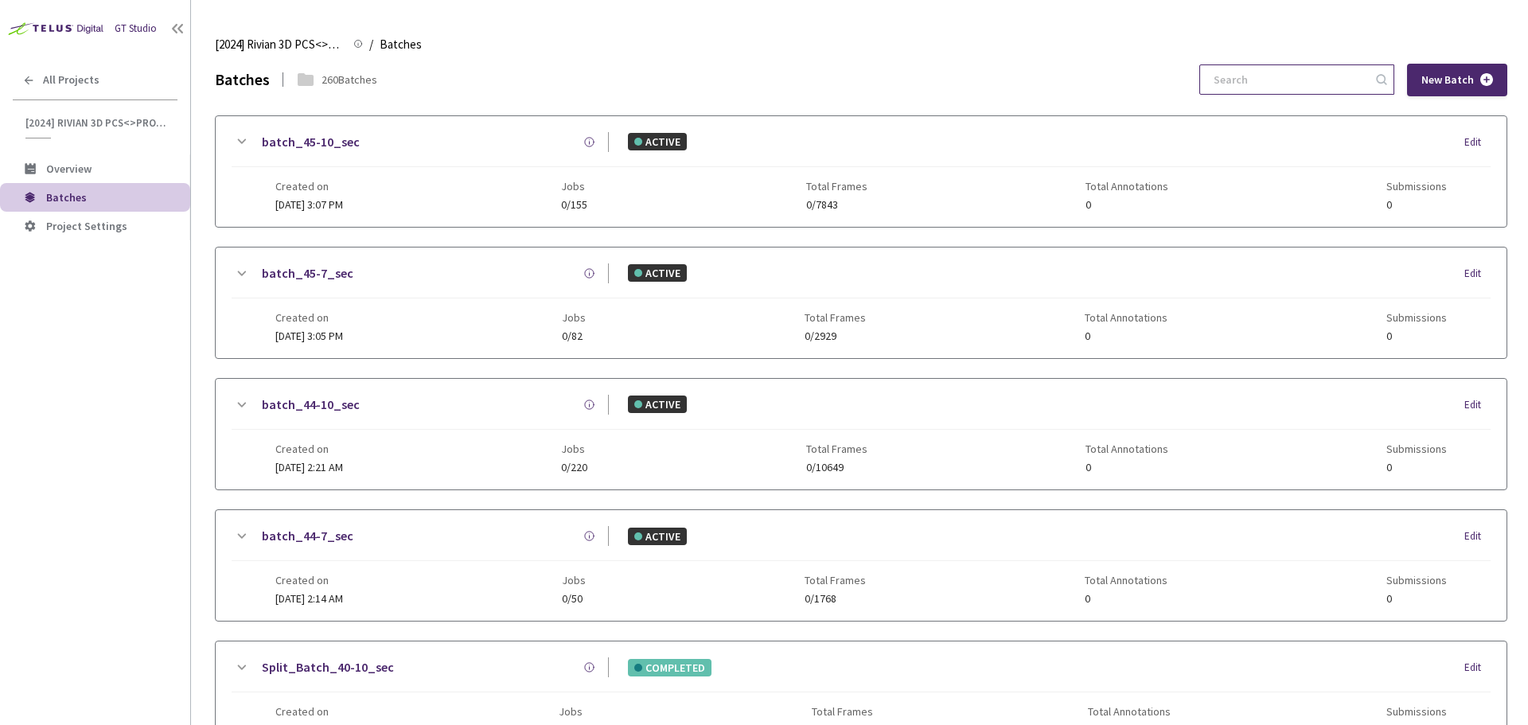
click at [1221, 92] on input at bounding box center [1288, 79] width 169 height 29
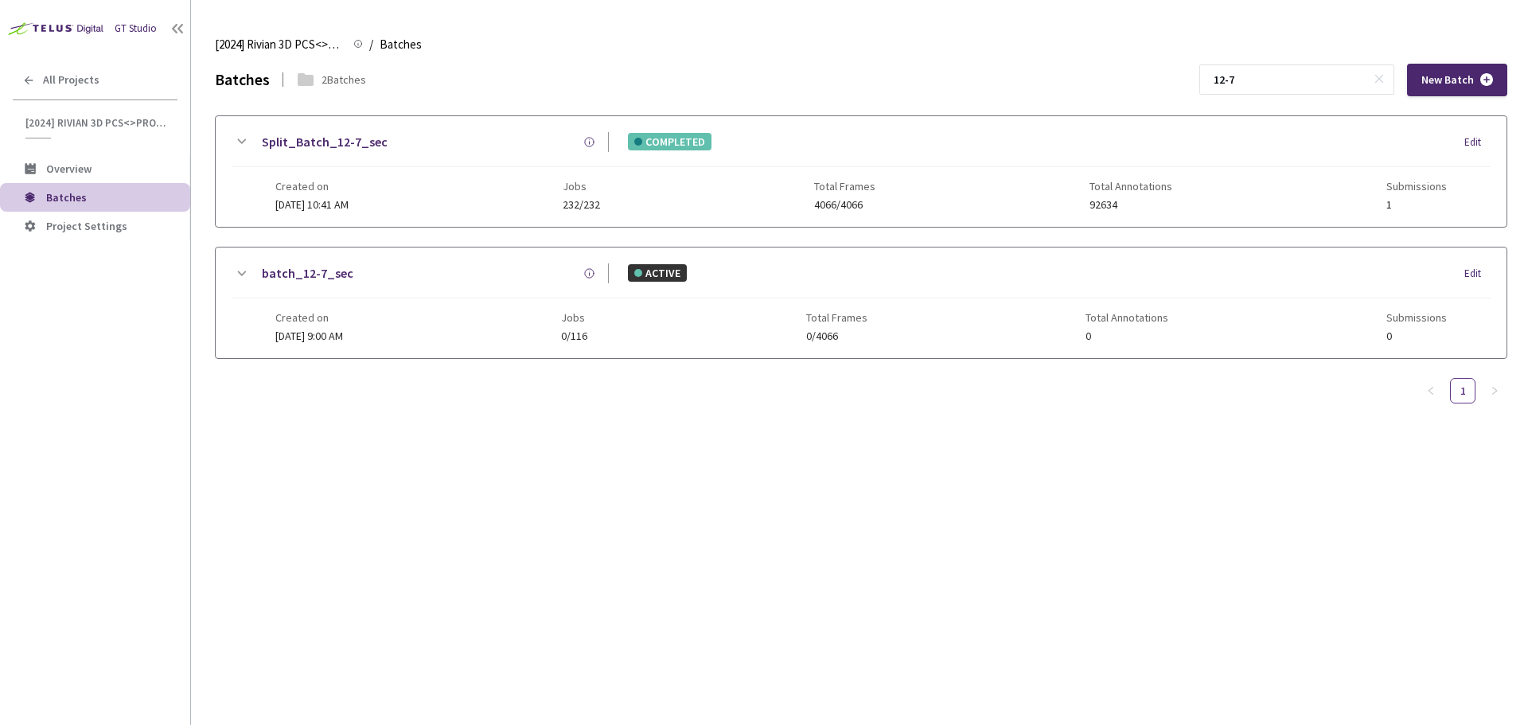
type input "12-7"
click at [374, 137] on link "Split_Batch_12-7_sec" at bounding box center [325, 142] width 126 height 20
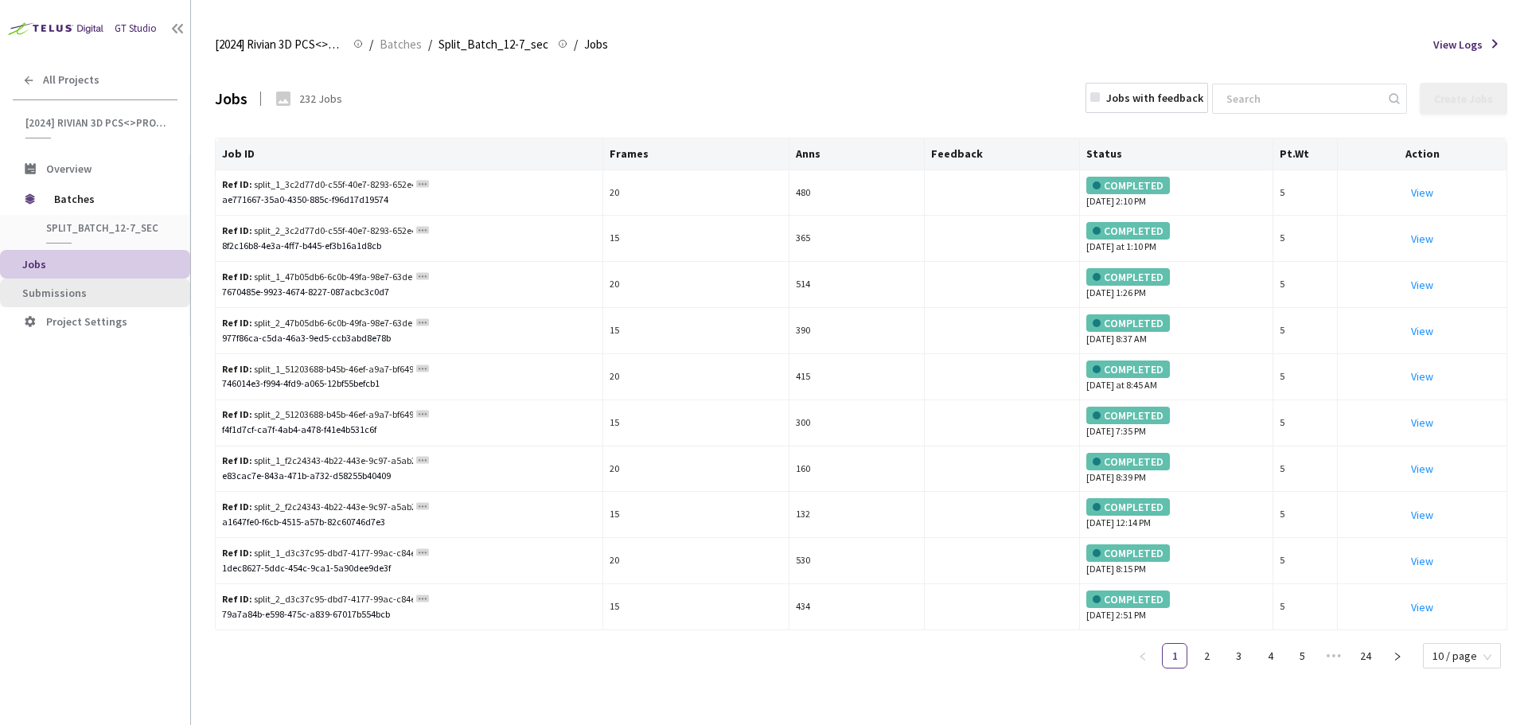
click at [111, 284] on li "Submissions" at bounding box center [95, 292] width 190 height 29
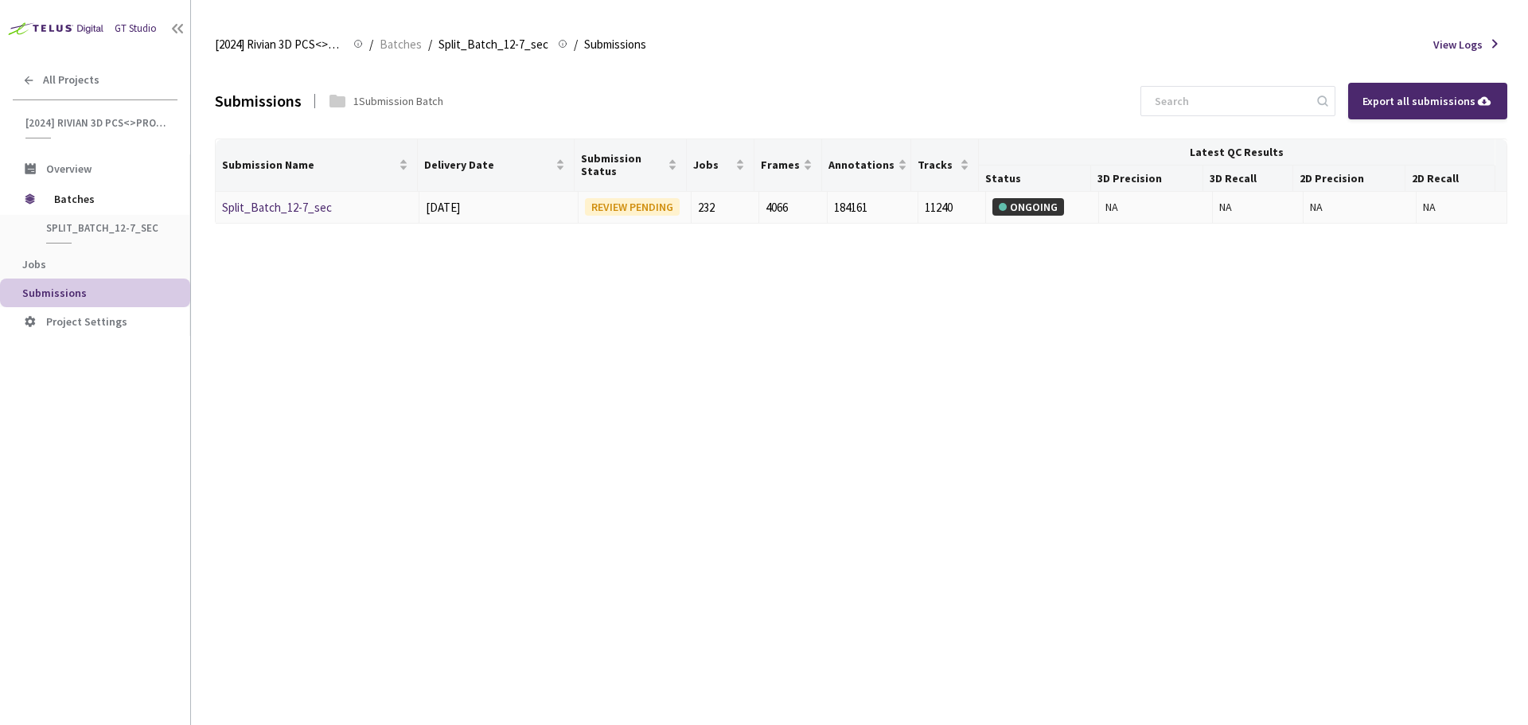
click at [290, 210] on link "Split_Batch_12-7_sec" at bounding box center [277, 207] width 110 height 15
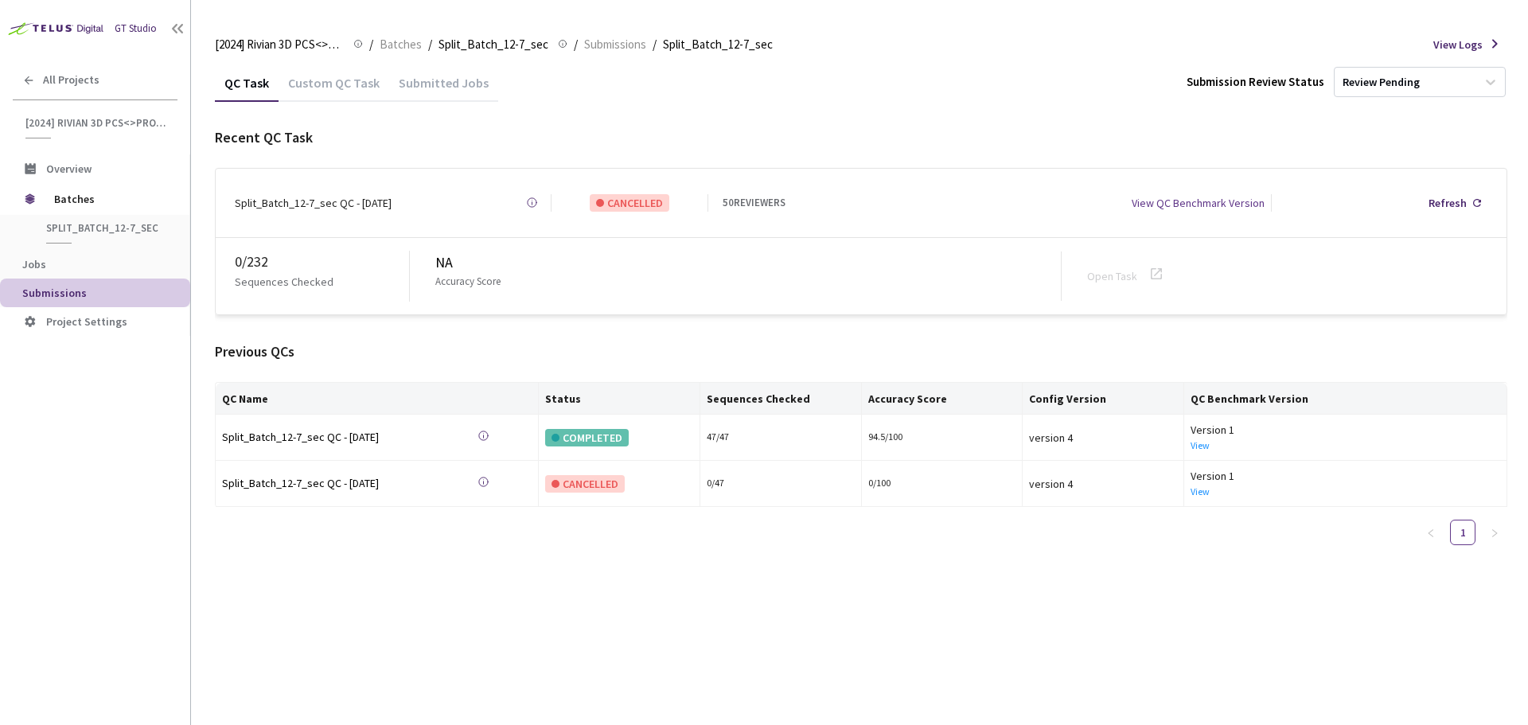
click at [341, 85] on div "Custom QC Task" at bounding box center [333, 88] width 111 height 27
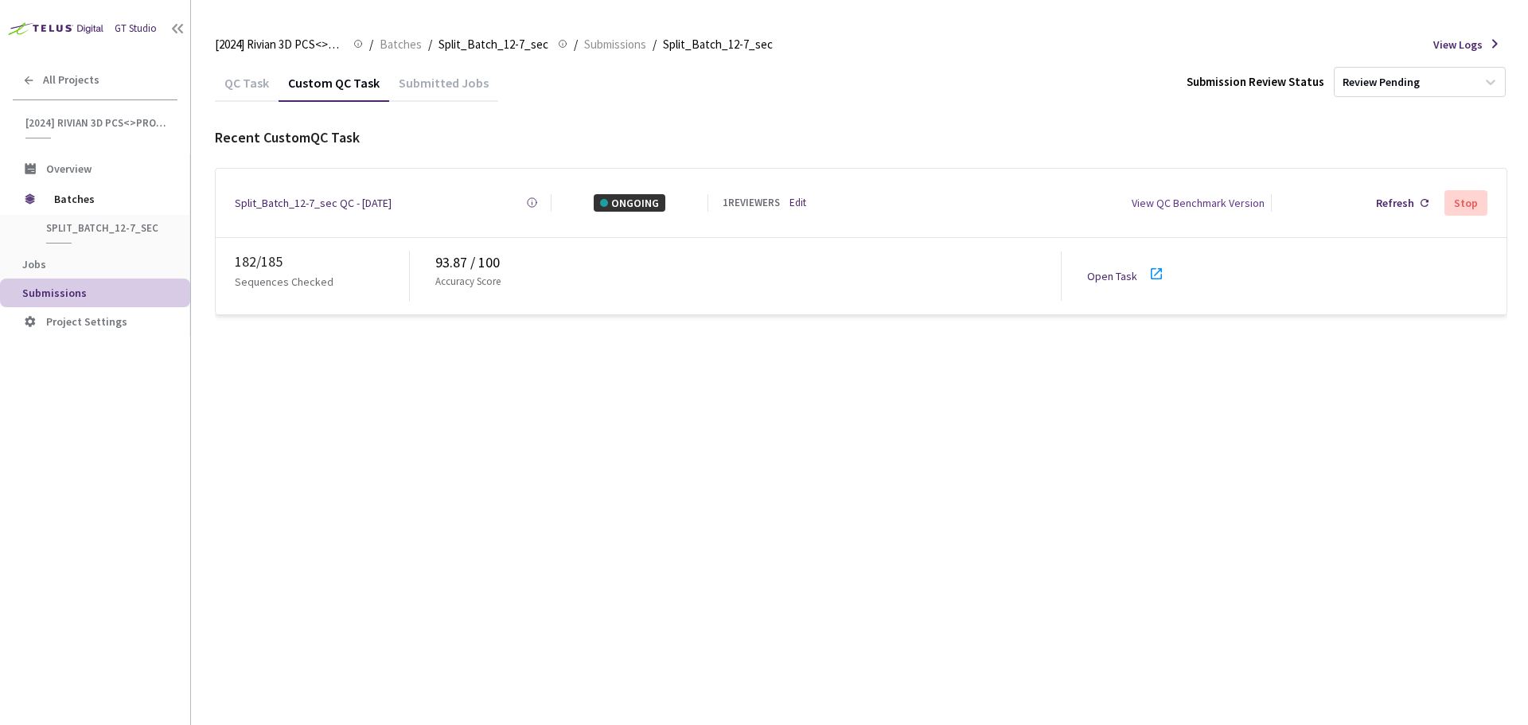
click at [1155, 264] on icon at bounding box center [1156, 273] width 19 height 19
